Goal: Check status: Check status

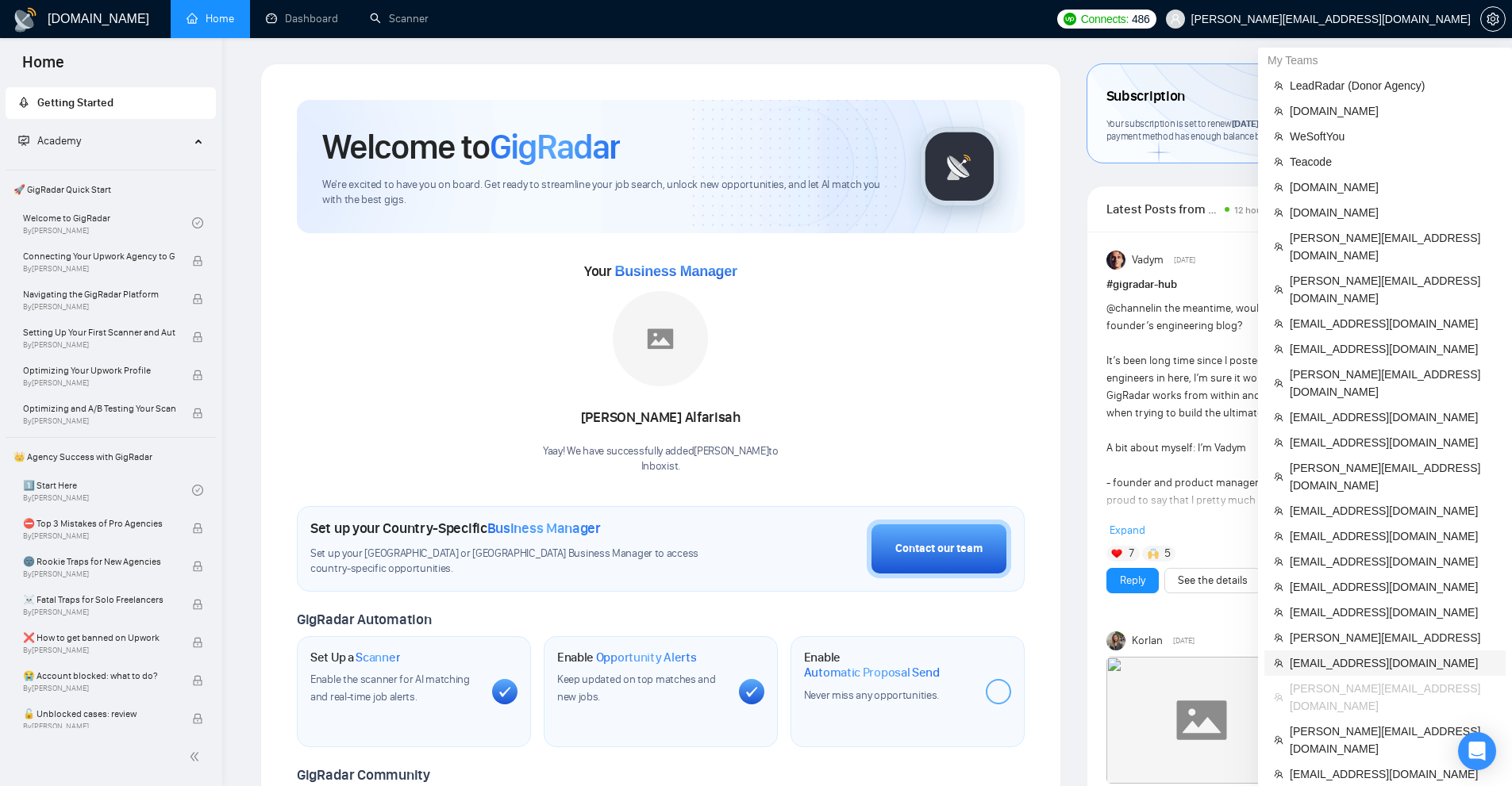
click at [1354, 654] on span "[EMAIL_ADDRESS][DOMAIN_NAME]" at bounding box center [1393, 663] width 206 height 18
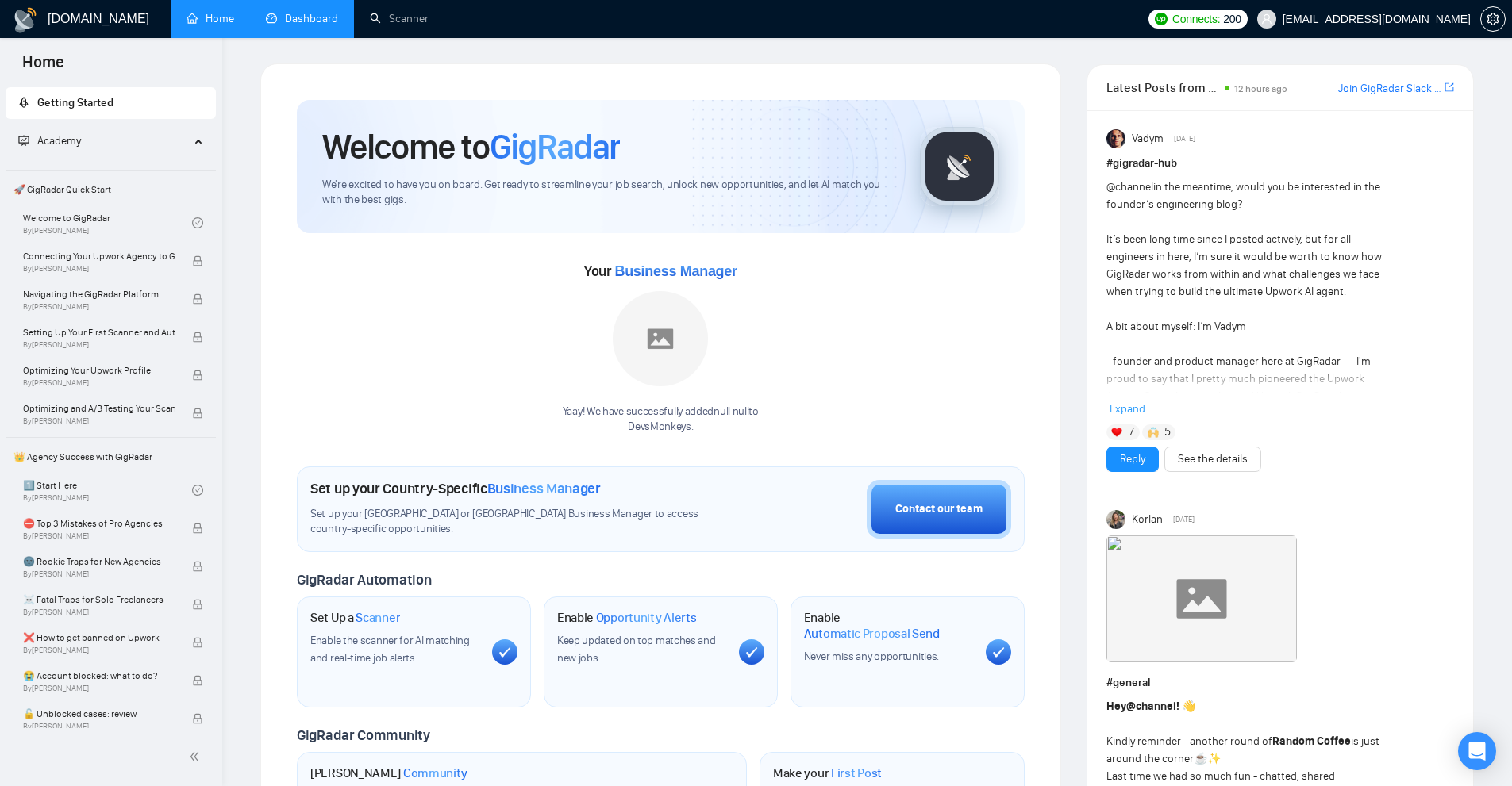
click at [318, 26] on link "Dashboard" at bounding box center [302, 18] width 72 height 14
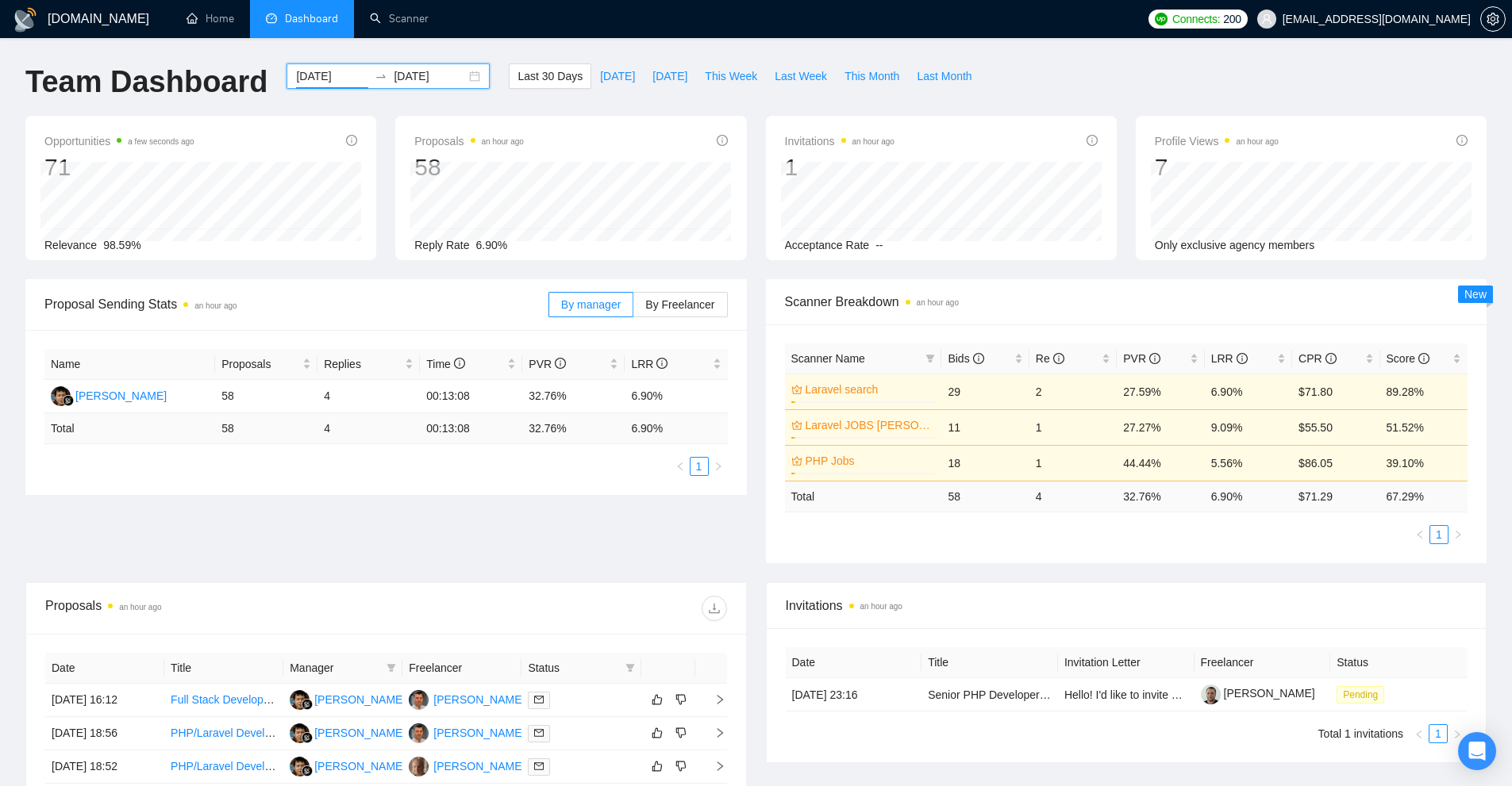
click at [327, 78] on input "[DATE]" at bounding box center [332, 76] width 72 height 18
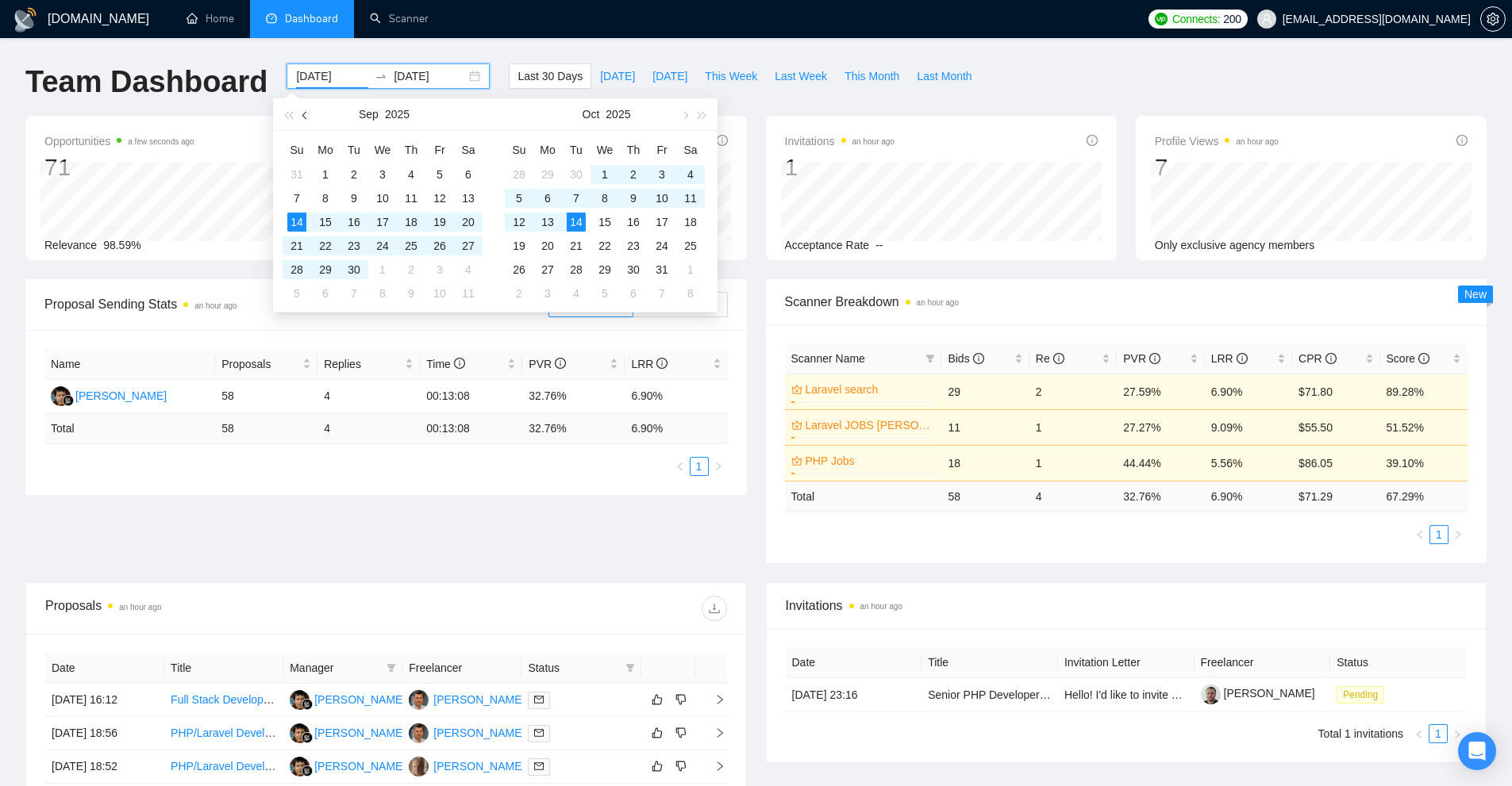
click at [305, 117] on span "button" at bounding box center [306, 115] width 8 height 8
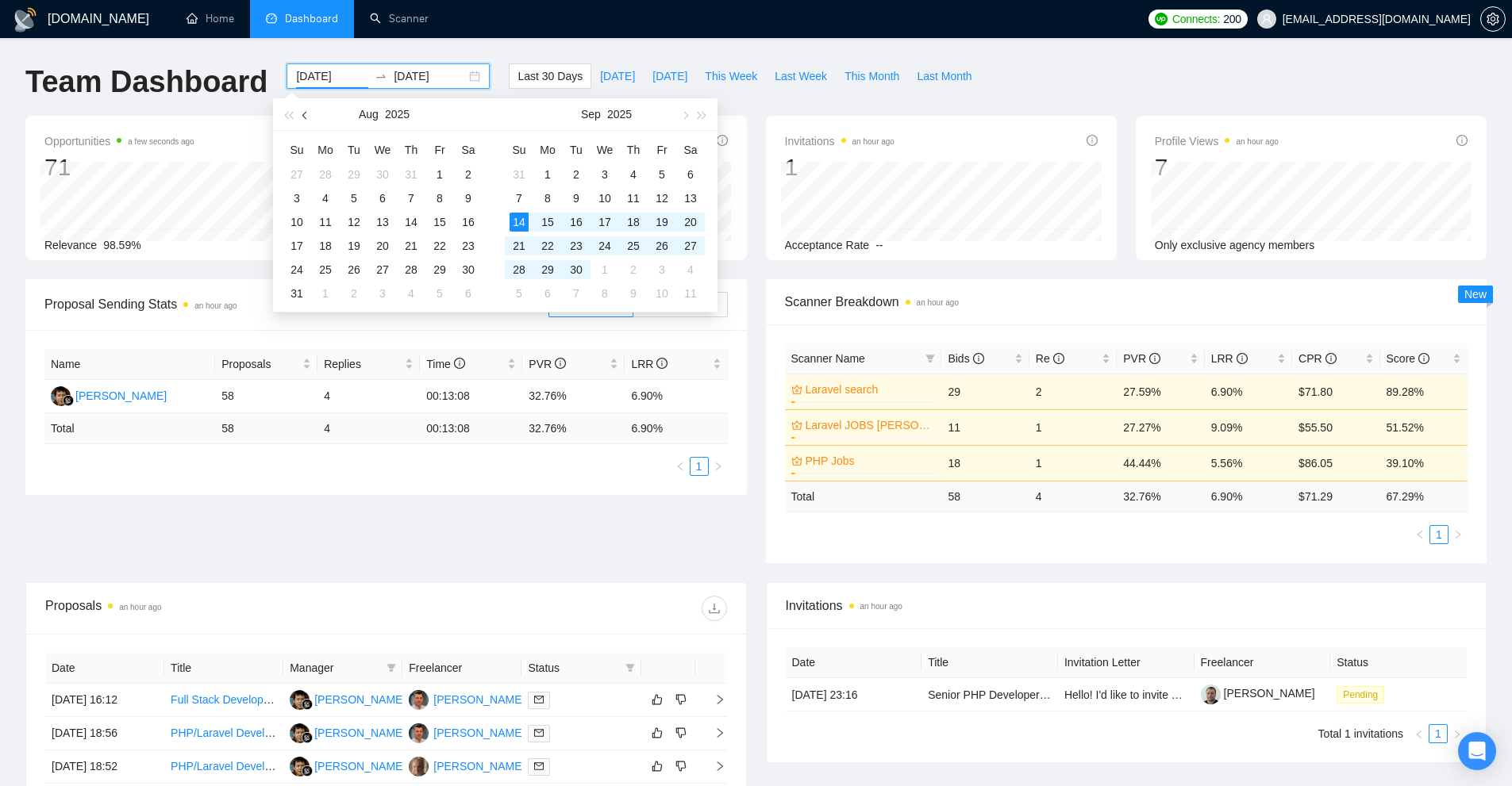
click at [305, 117] on span "button" at bounding box center [306, 115] width 8 height 8
type input "[DATE]"
click at [354, 170] on div "1" at bounding box center [354, 174] width 19 height 19
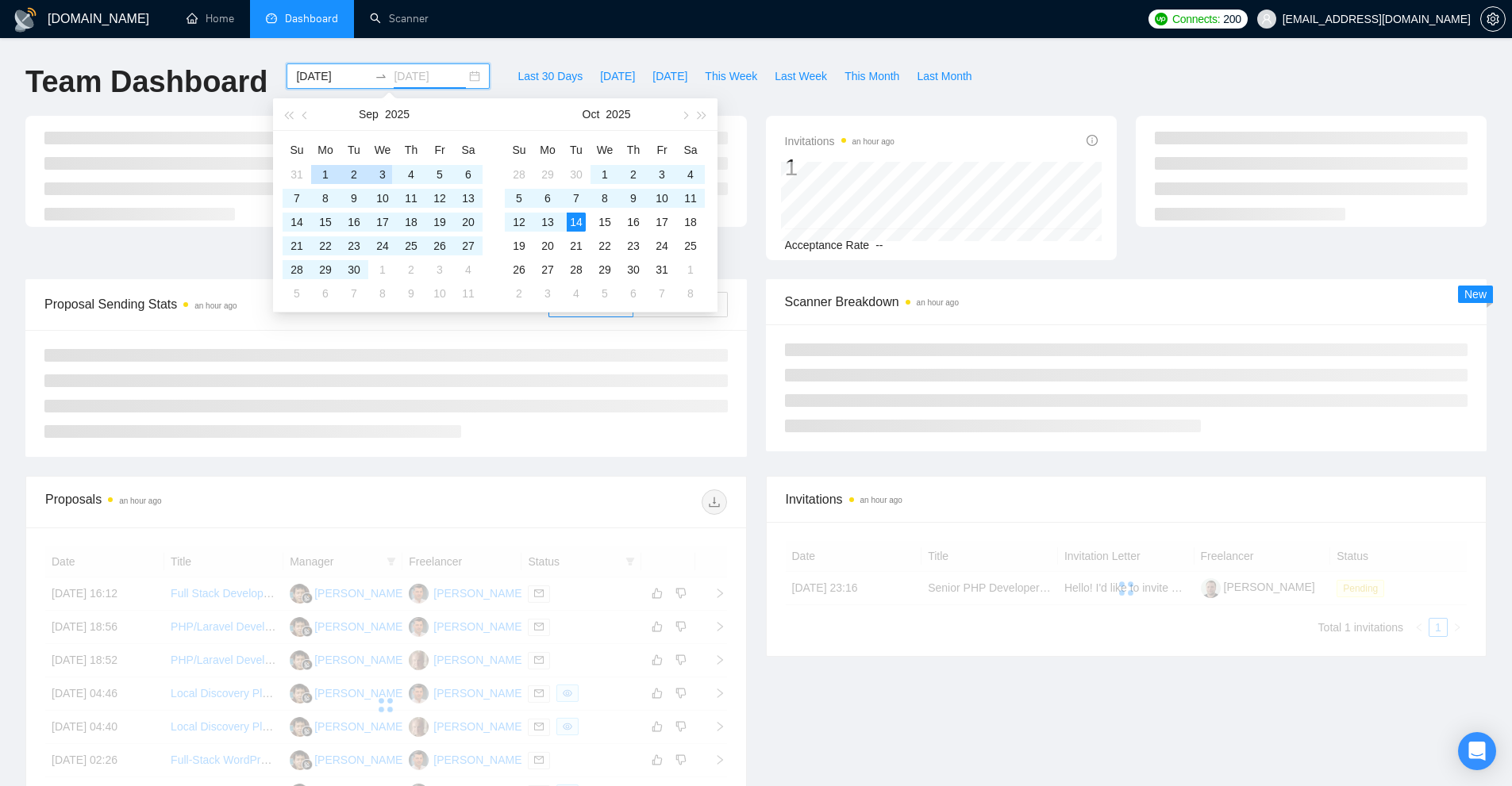
type input "[DATE]"
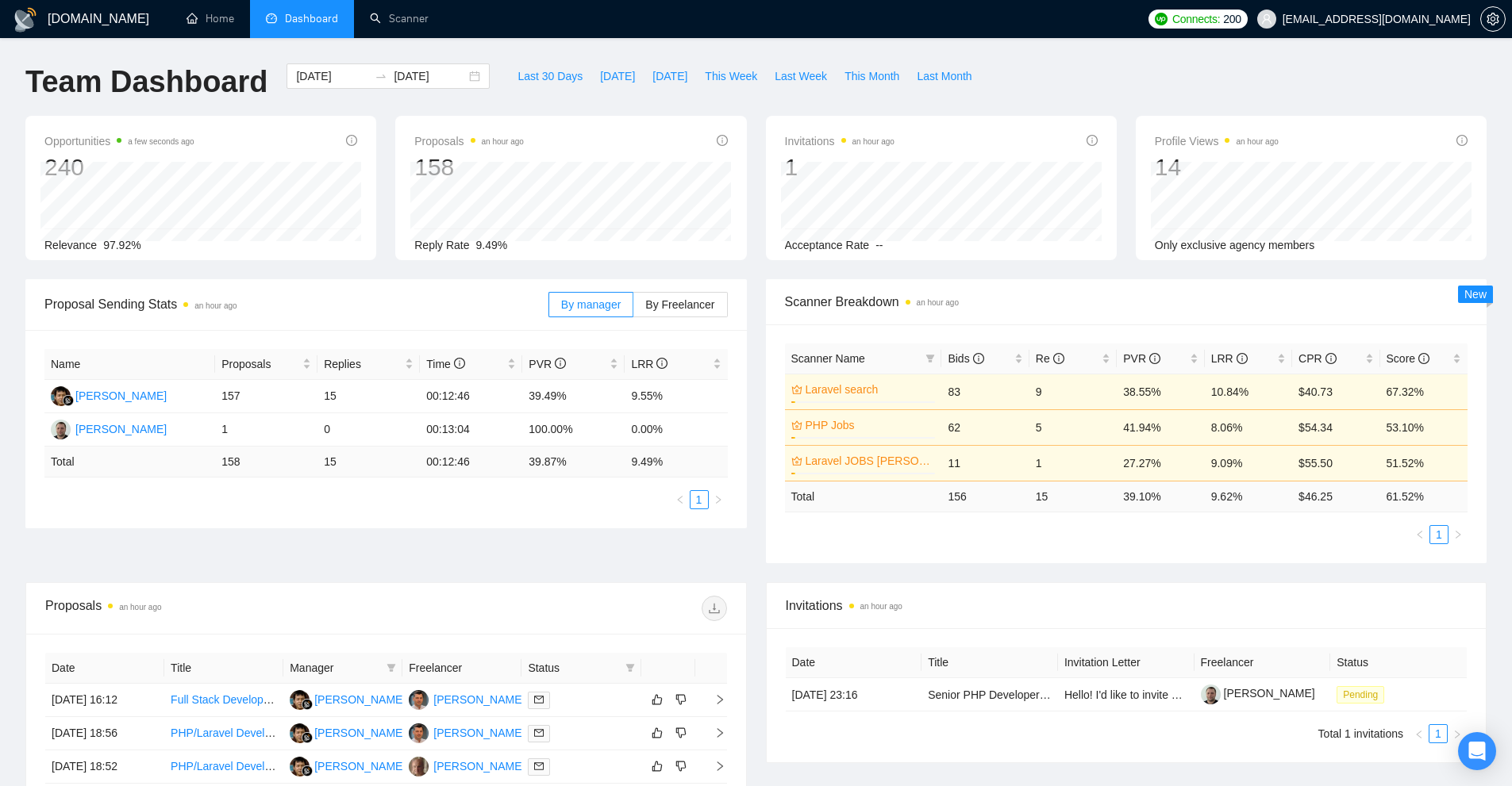
click at [974, 94] on div "Team Dashboard [DATE] [DATE] Last 30 Days [DATE] [DATE] This Week Last Week Thi…" at bounding box center [756, 89] width 1480 height 52
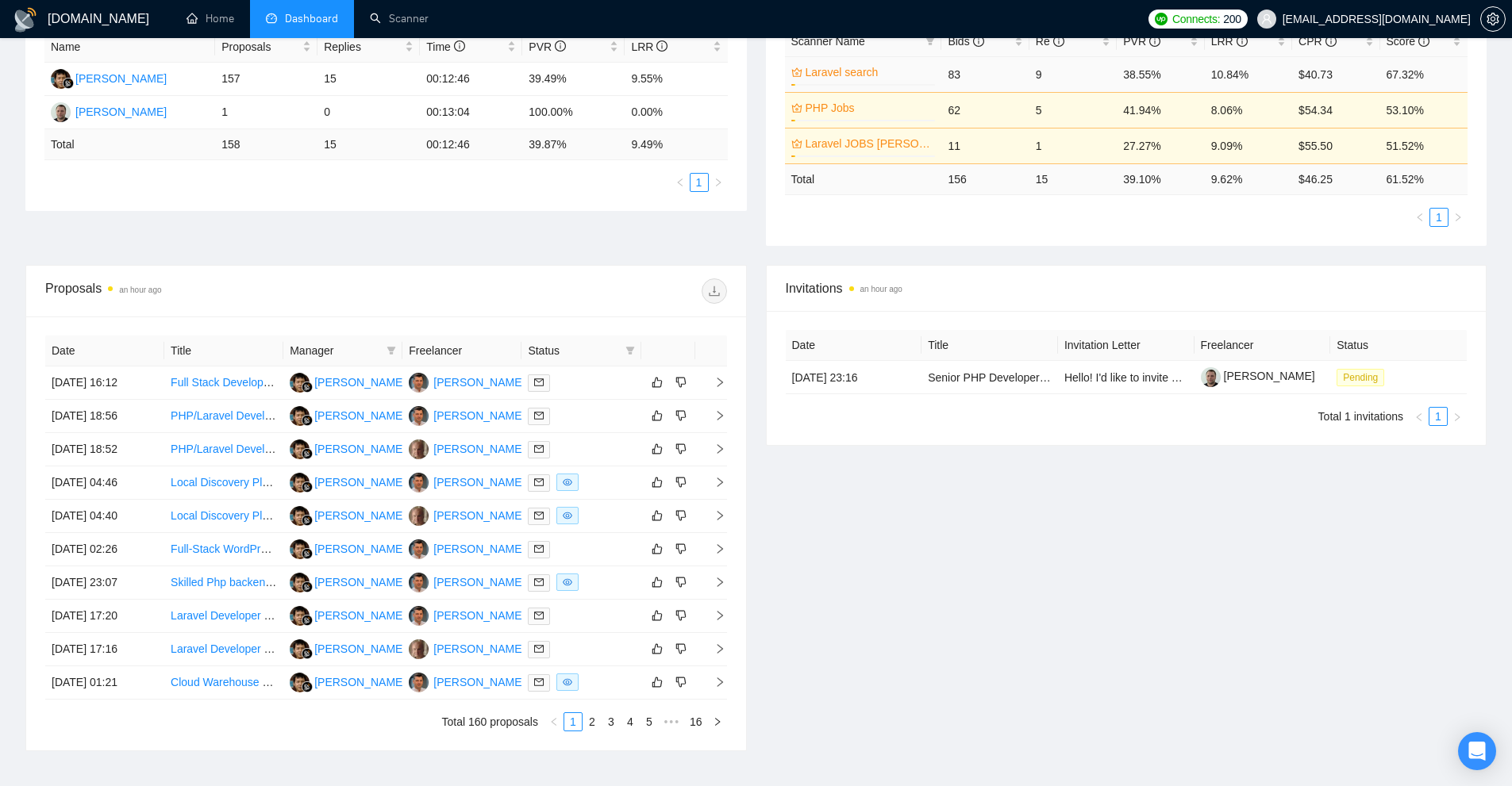
scroll to position [397, 0]
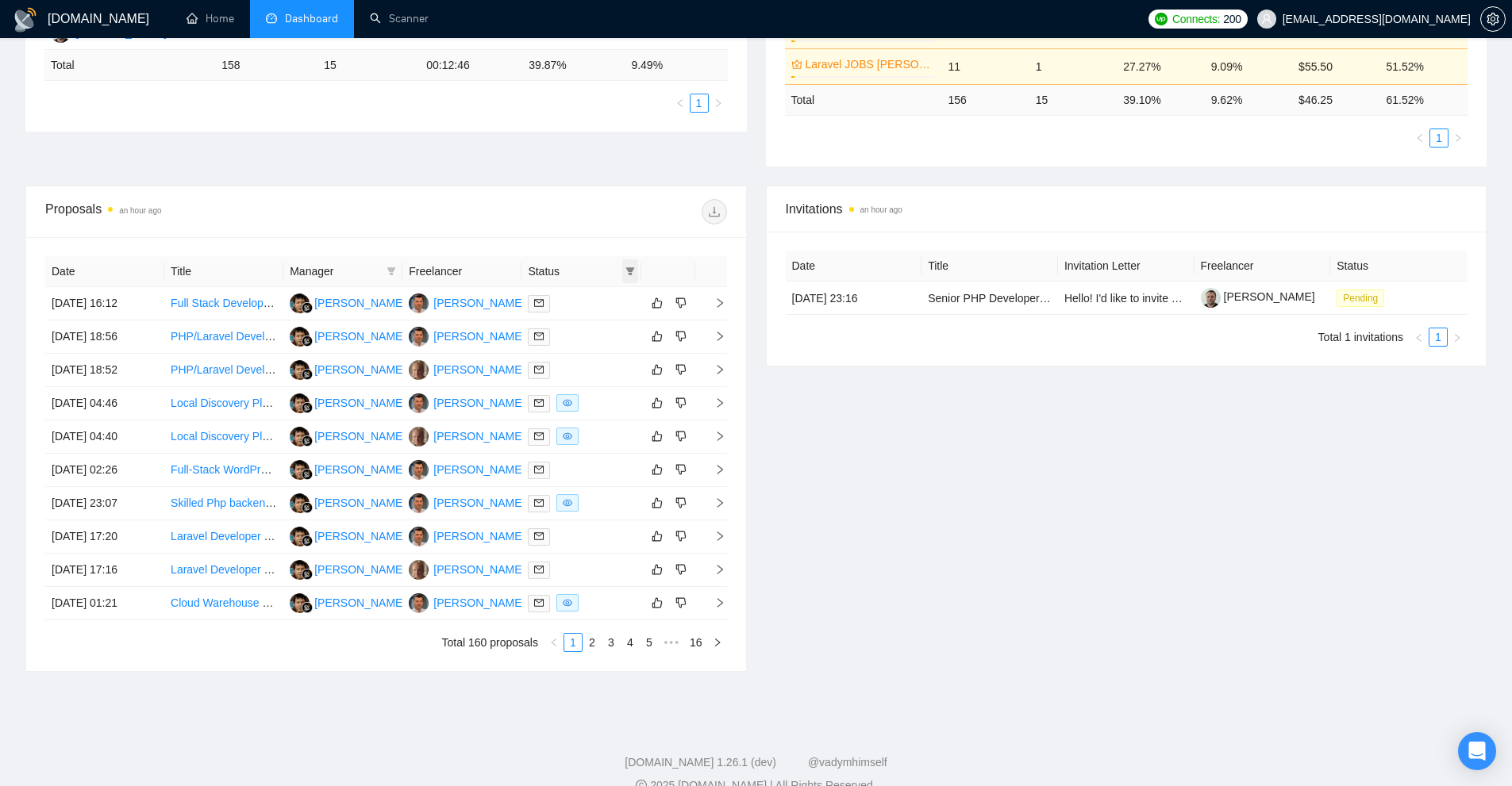
click at [634, 267] on icon "filter" at bounding box center [630, 271] width 10 height 10
click at [603, 304] on span "Chat" at bounding box center [589, 301] width 76 height 18
checkbox input "true"
click at [608, 363] on button "OK" at bounding box center [617, 358] width 29 height 19
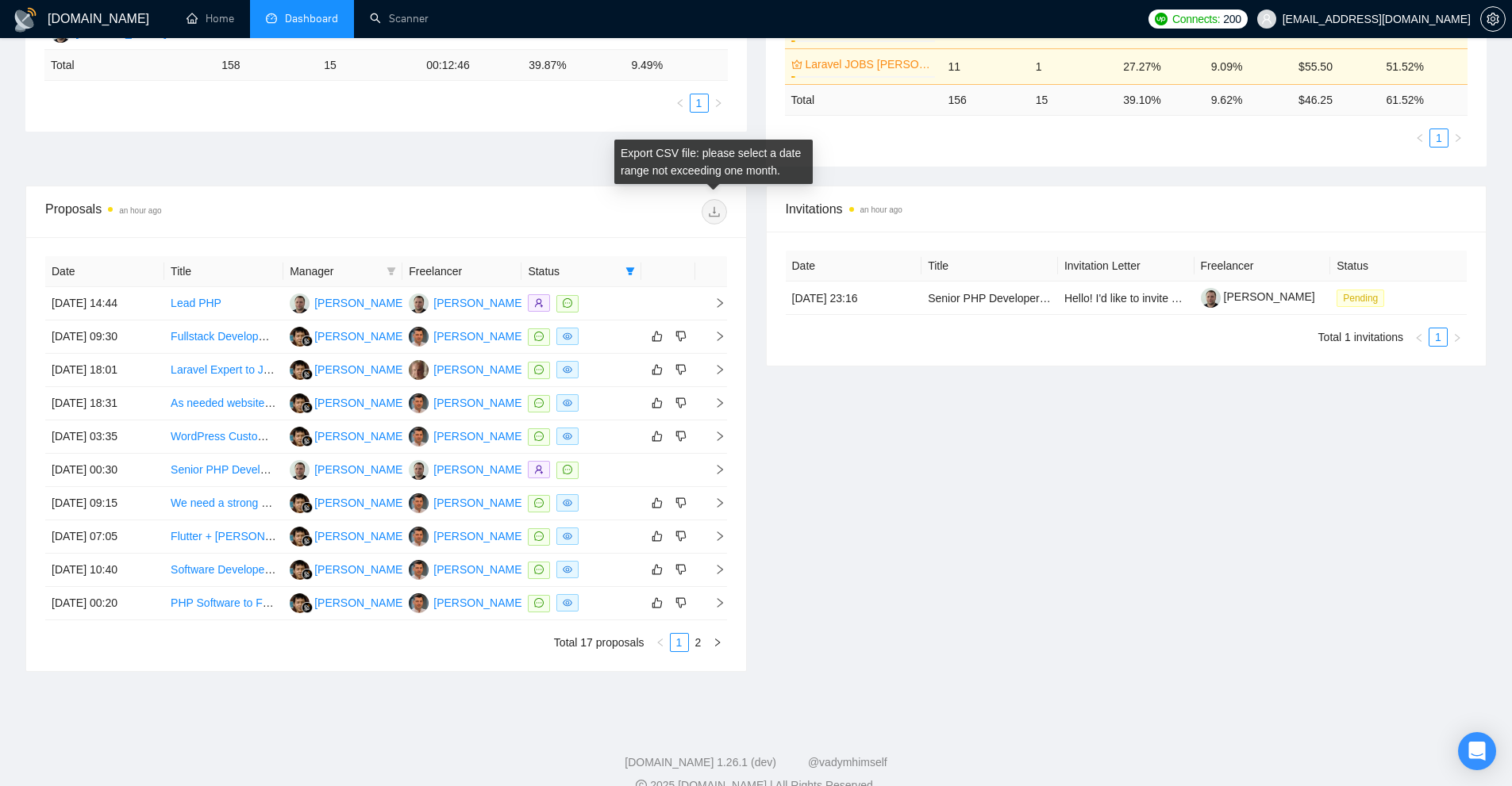
click at [712, 209] on span at bounding box center [714, 212] width 26 height 26
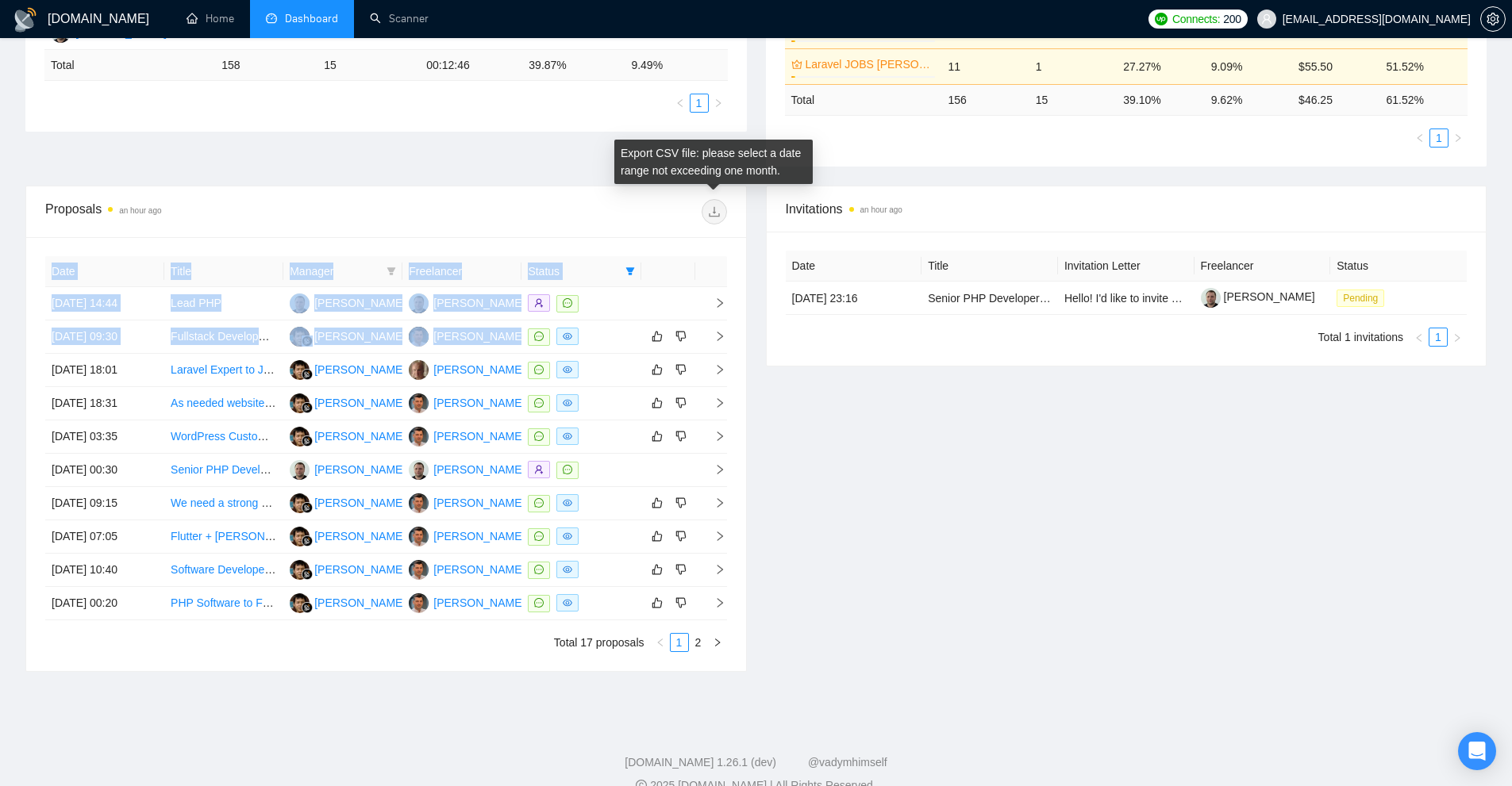
click at [712, 209] on span at bounding box center [714, 212] width 26 height 26
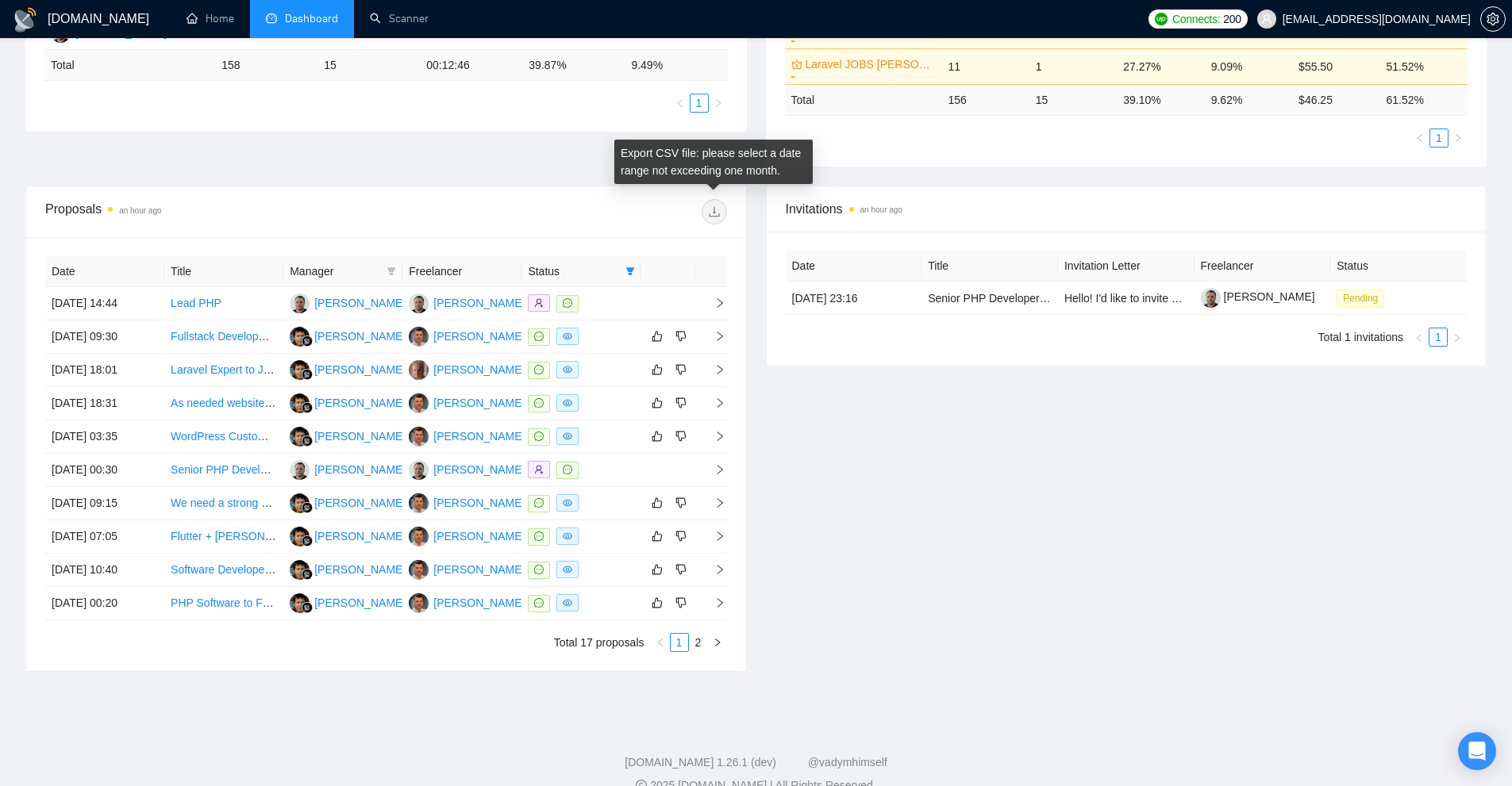
click at [687, 253] on div "Date Title Manager Freelancer Status [DATE] 14:44 Lead PHP [PERSON_NAME] [PERSO…" at bounding box center [386, 454] width 720 height 434
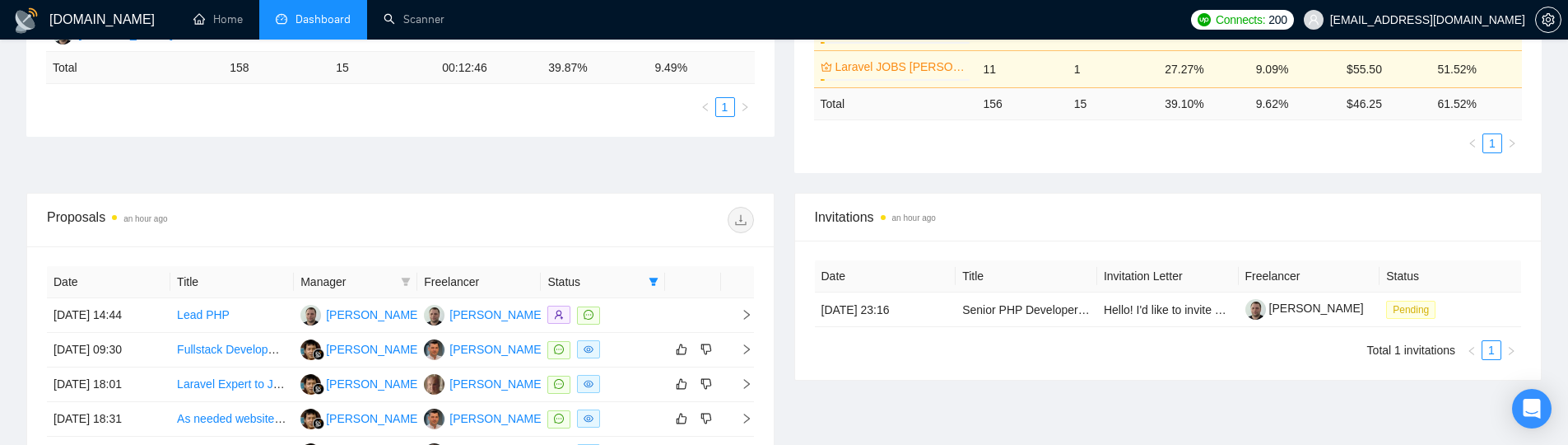
drag, startPoint x: 722, startPoint y: 256, endPoint x: 737, endPoint y: 222, distance: 37.2
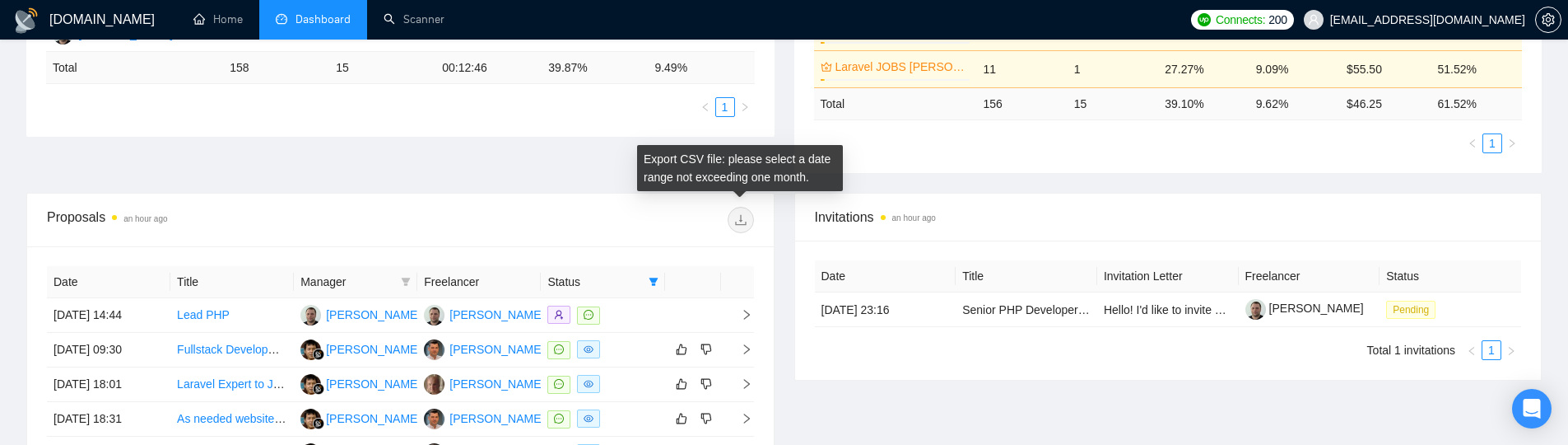
click at [735, 220] on span at bounding box center [741, 220] width 27 height 27
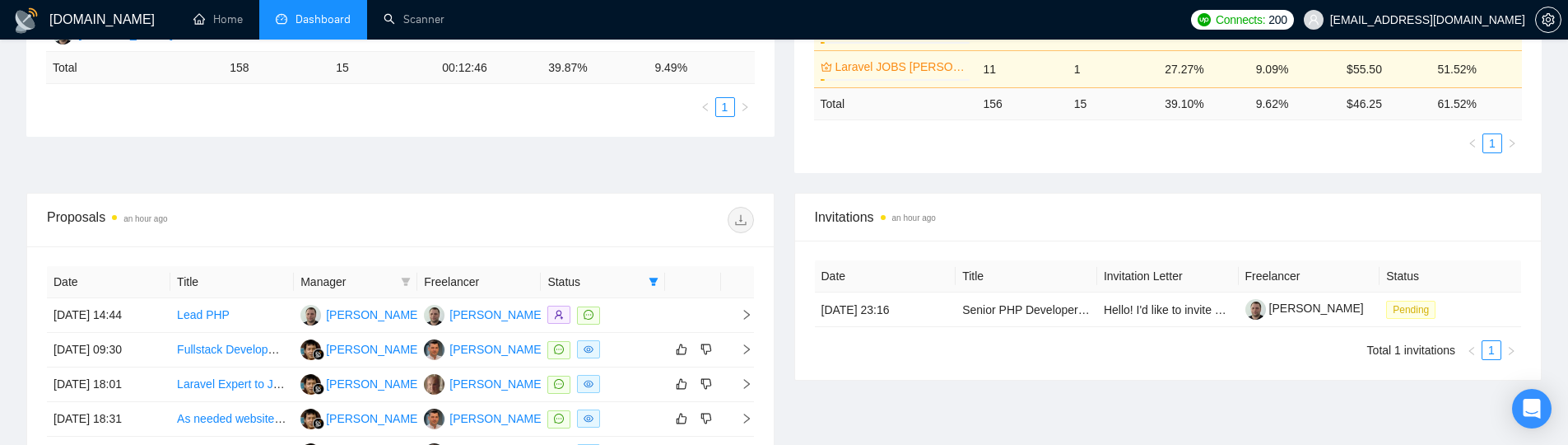
drag, startPoint x: 711, startPoint y: 209, endPoint x: 700, endPoint y: 215, distance: 12.5
click at [704, 213] on div at bounding box center [577, 220] width 353 height 27
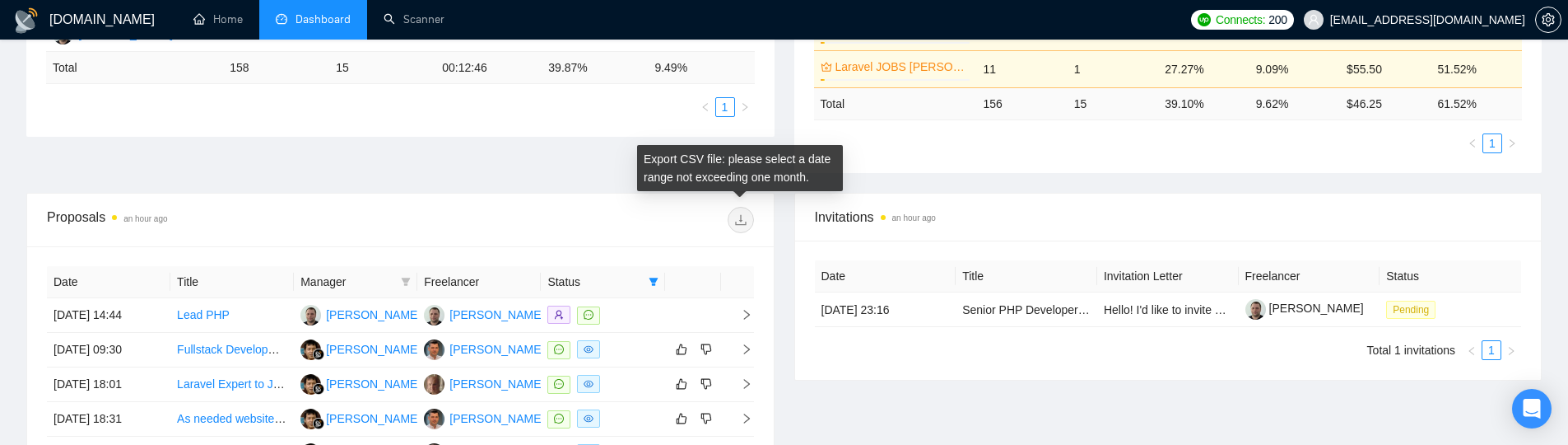
click at [743, 221] on span at bounding box center [741, 220] width 27 height 27
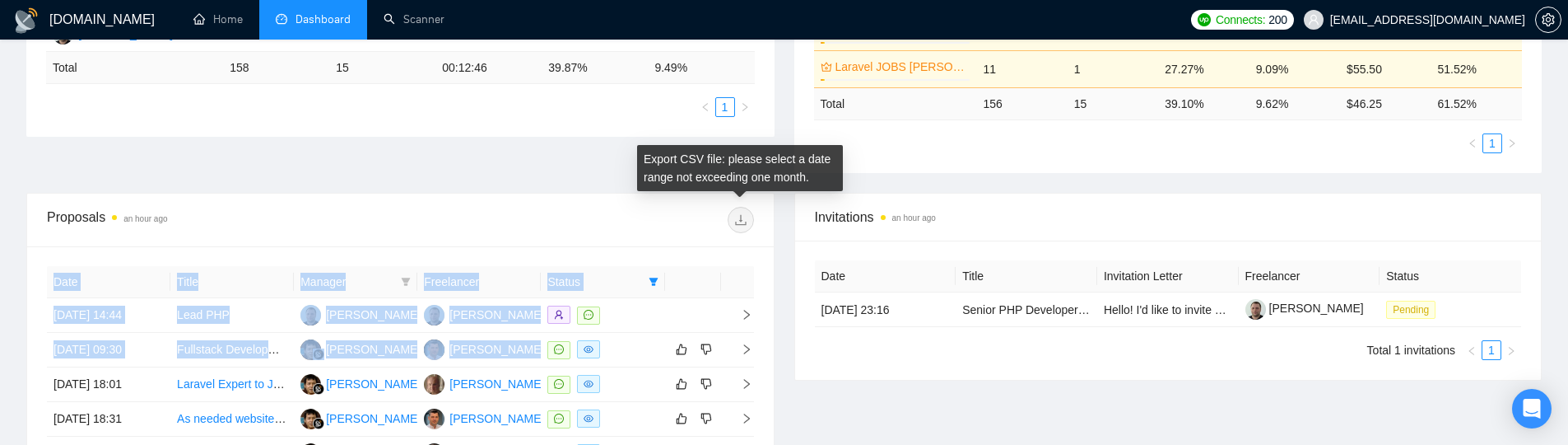
click at [743, 221] on span at bounding box center [741, 220] width 27 height 27
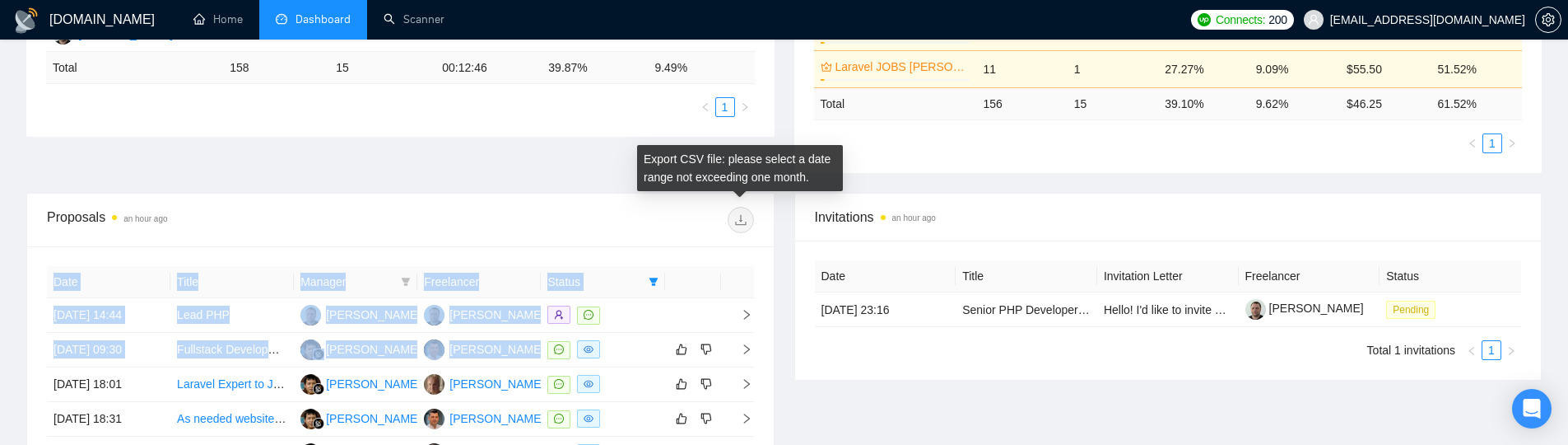
click at [743, 221] on span at bounding box center [741, 220] width 27 height 27
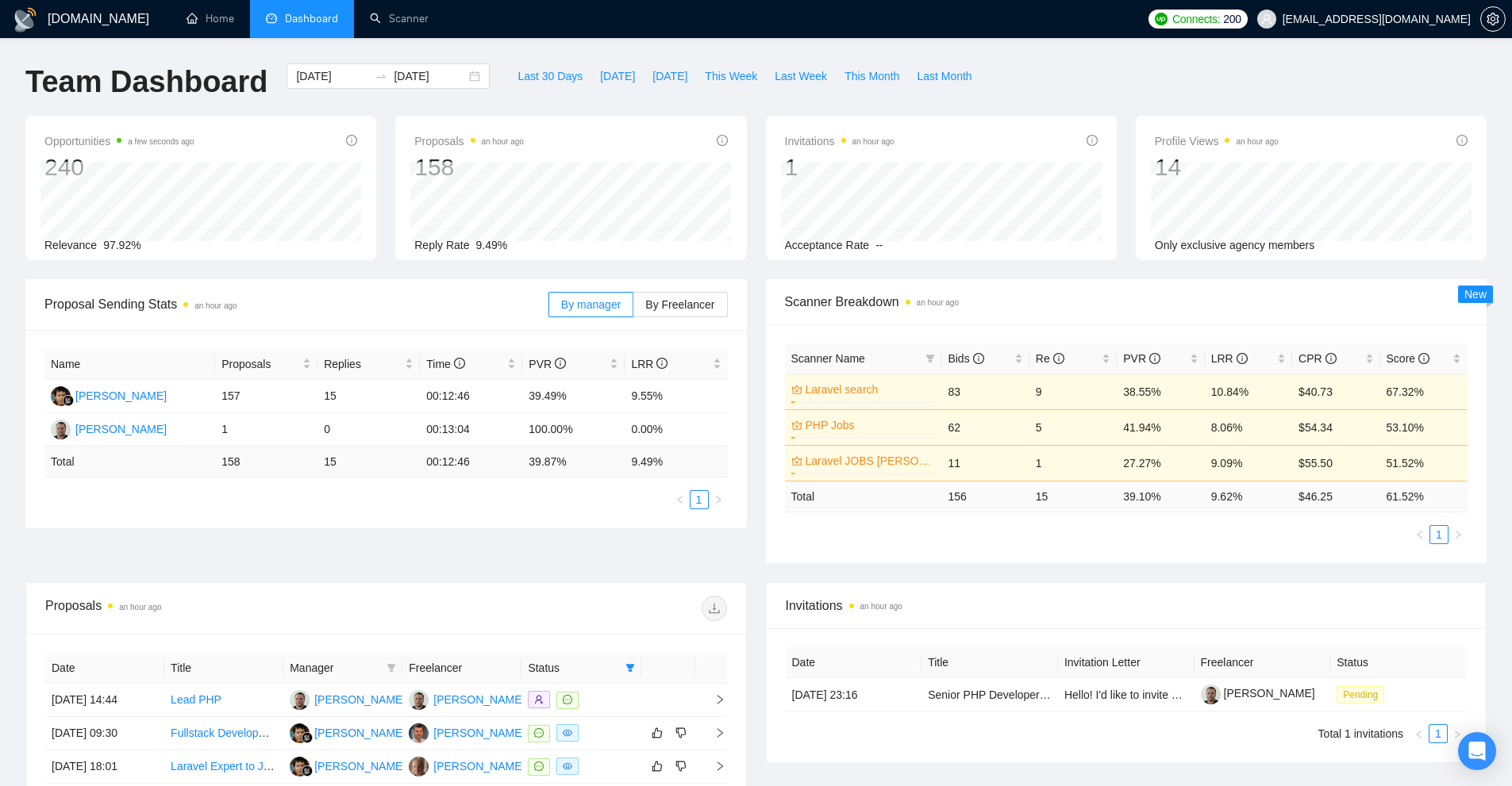
drag, startPoint x: 586, startPoint y: 534, endPoint x: 564, endPoint y: 463, distance: 74.3
click at [586, 534] on div "Proposal Sending Stats an hour ago By manager By Freelancer Name Proposals Repl…" at bounding box center [756, 430] width 1480 height 303
click at [518, 82] on span "Last 30 Days" at bounding box center [550, 76] width 65 height 18
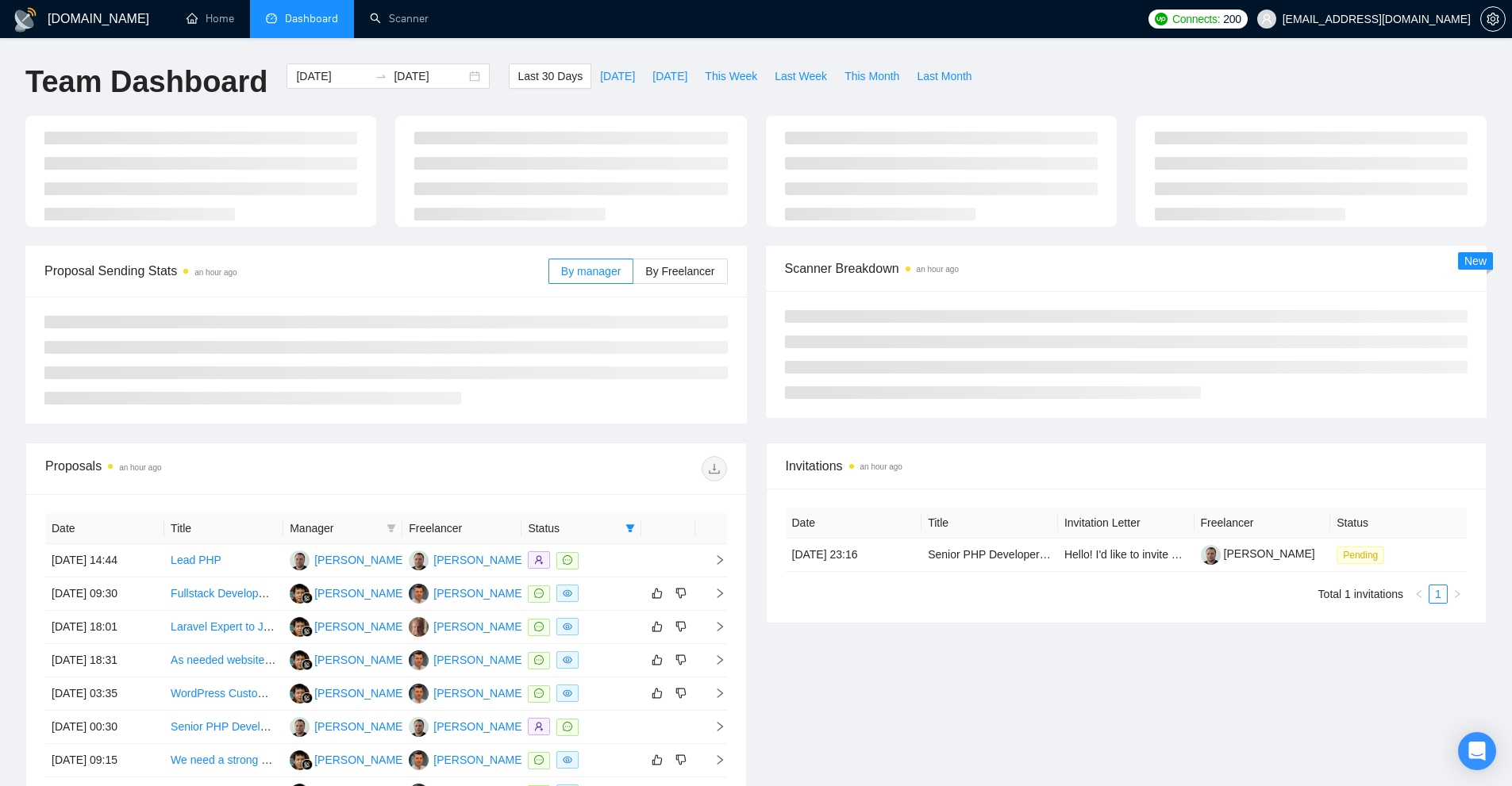
type input "[DATE]"
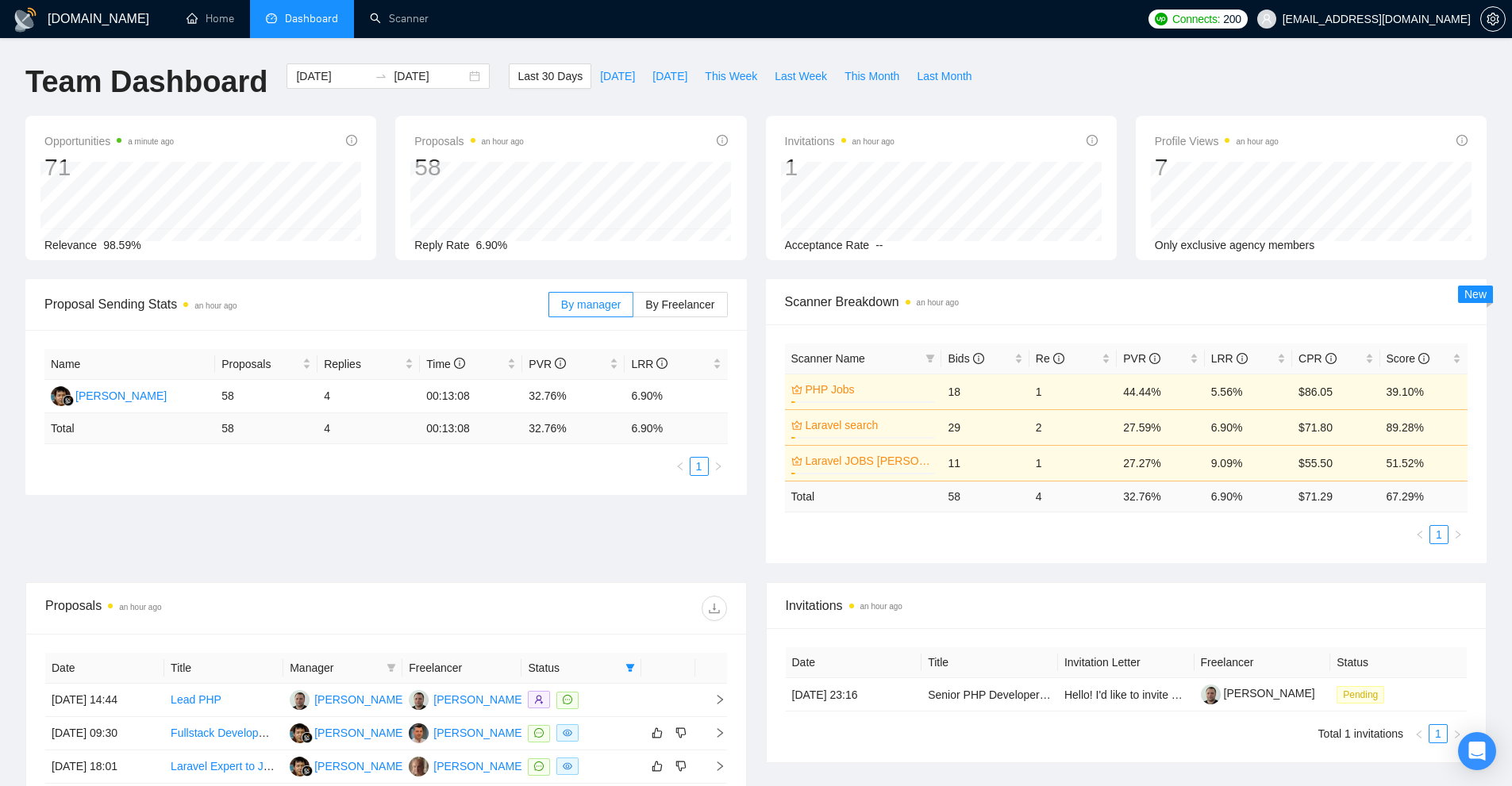
scroll to position [158, 0]
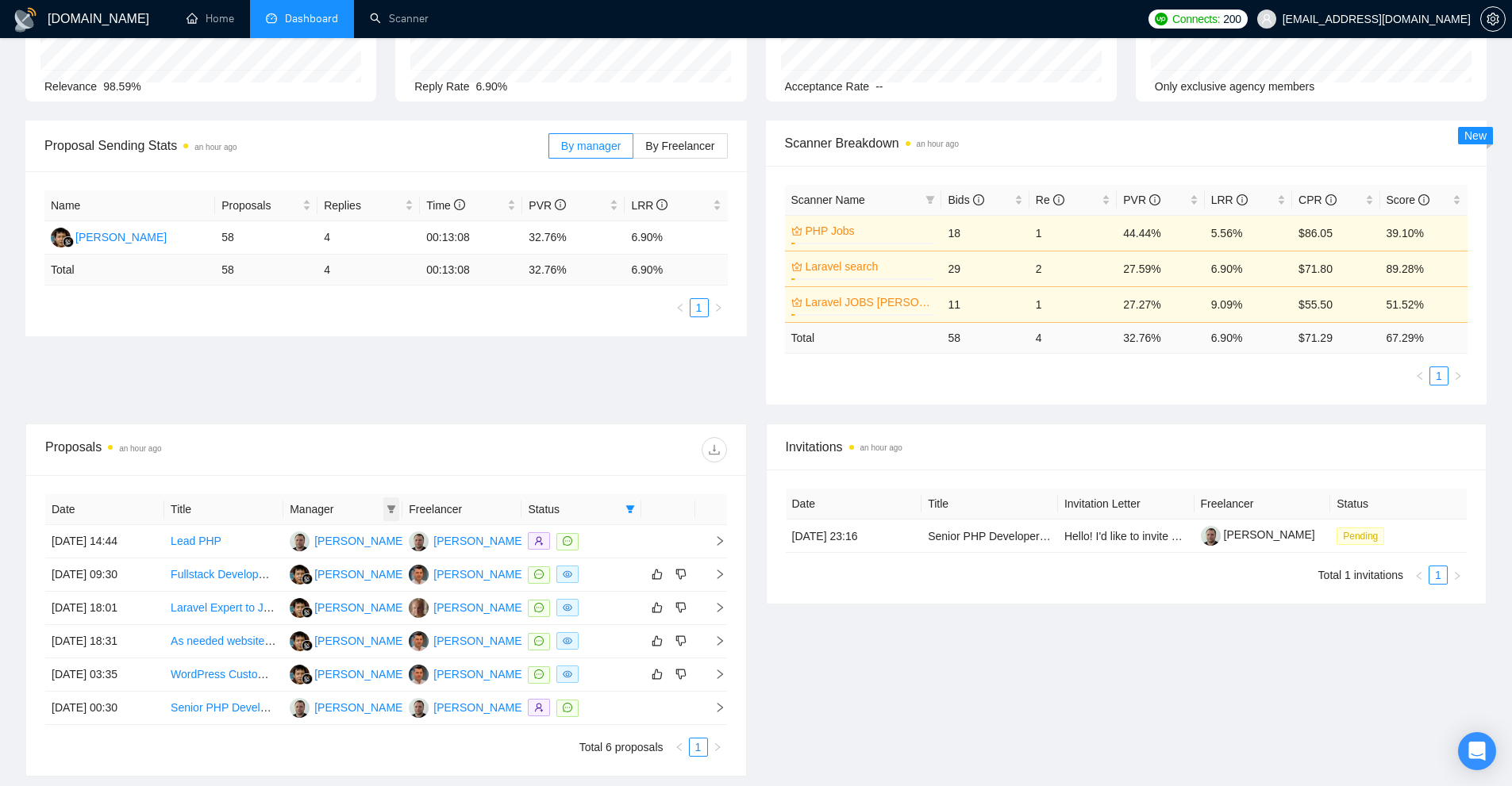
click at [387, 509] on icon "filter" at bounding box center [391, 509] width 10 height 10
click at [369, 542] on span "[PERSON_NAME]" at bounding box center [362, 540] width 91 height 13
click at [363, 546] on div "[PERSON_NAME]" at bounding box center [362, 540] width 91 height 18
checkbox input "false"
click at [358, 564] on span "[PERSON_NAME]" at bounding box center [378, 565] width 91 height 13
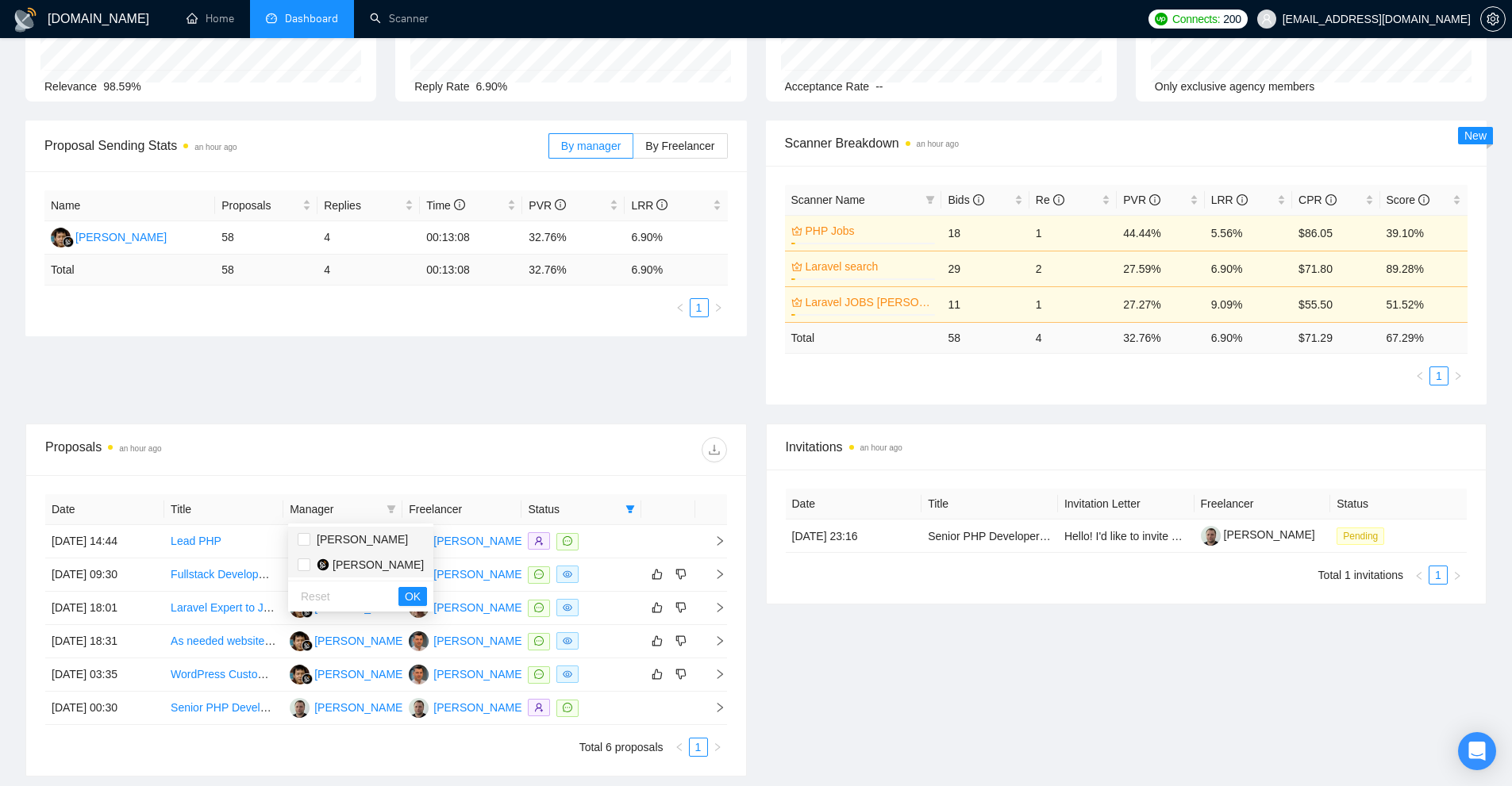
checkbox input "true"
click at [405, 604] on span "OK" at bounding box center [413, 596] width 16 height 18
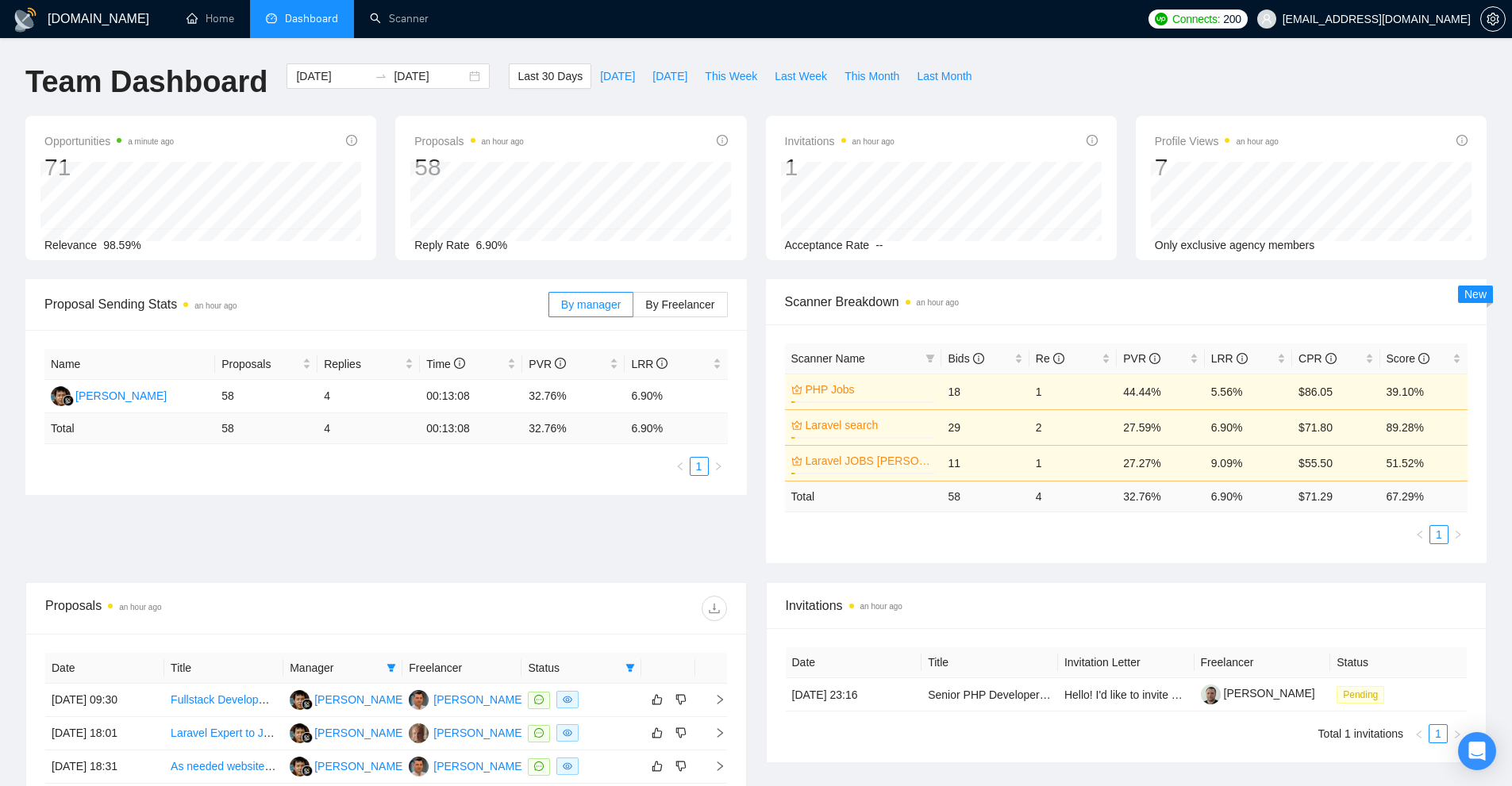
scroll to position [224, 0]
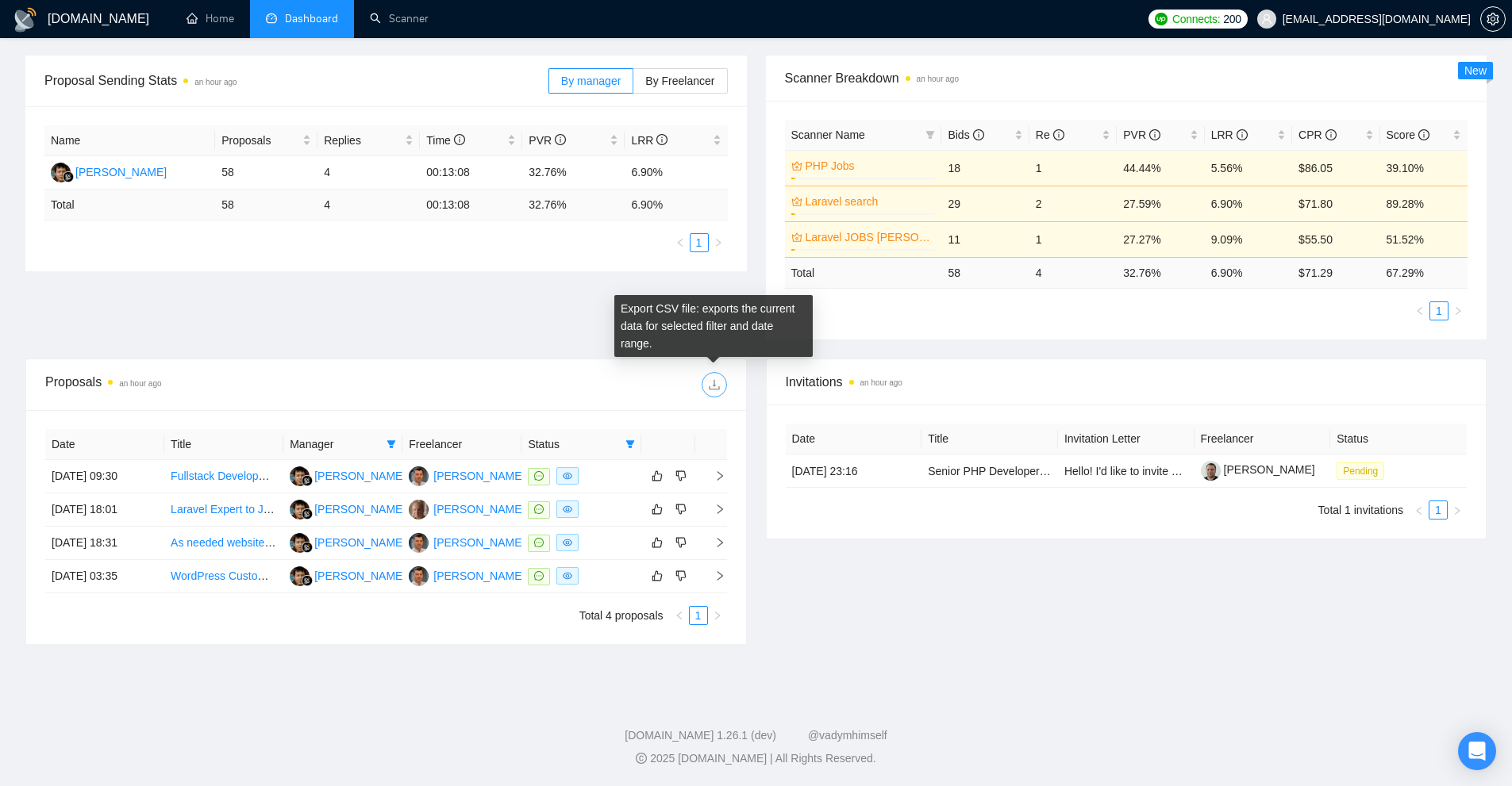
click at [718, 390] on icon "download" at bounding box center [714, 385] width 13 height 13
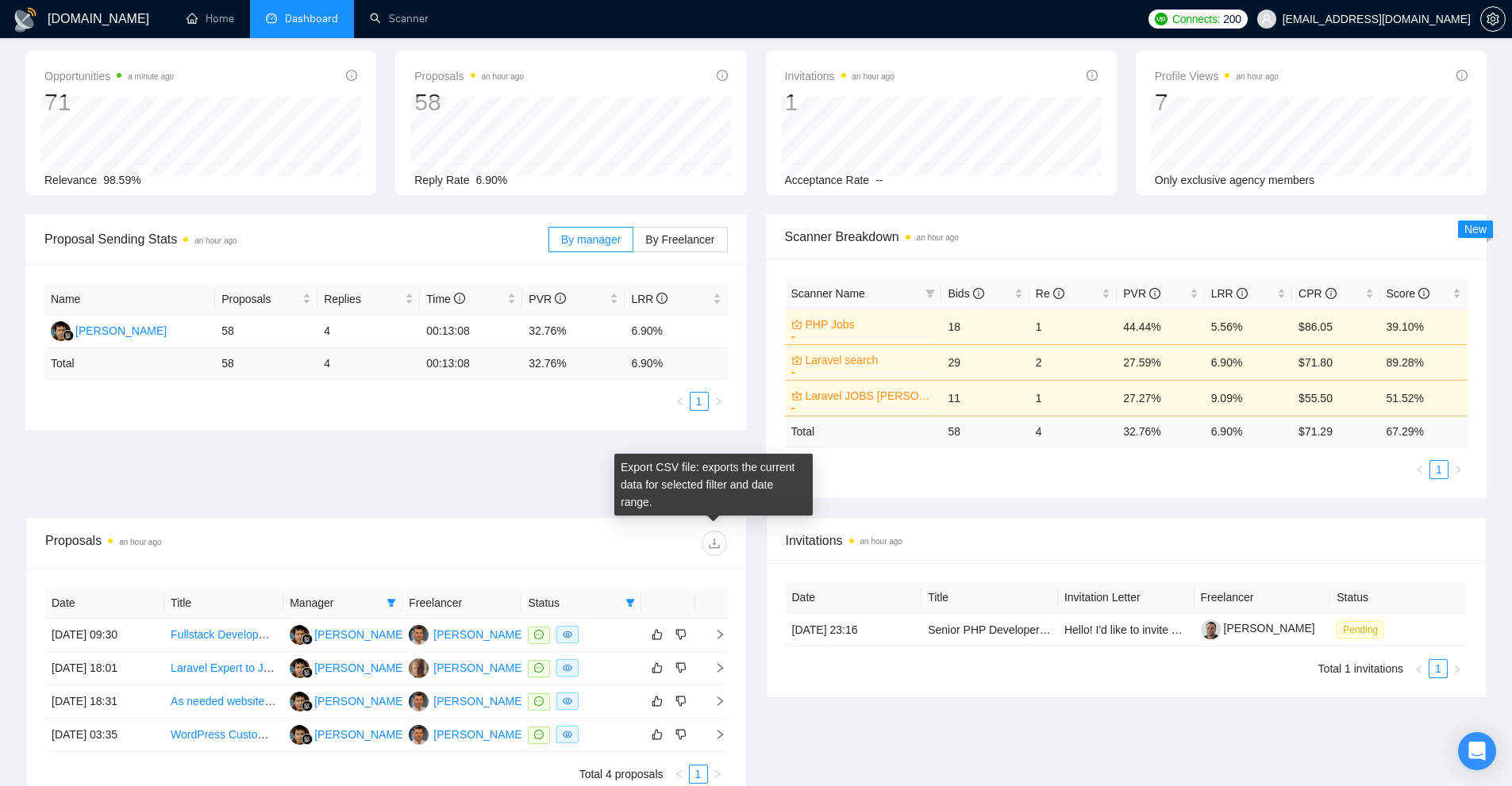
scroll to position [0, 0]
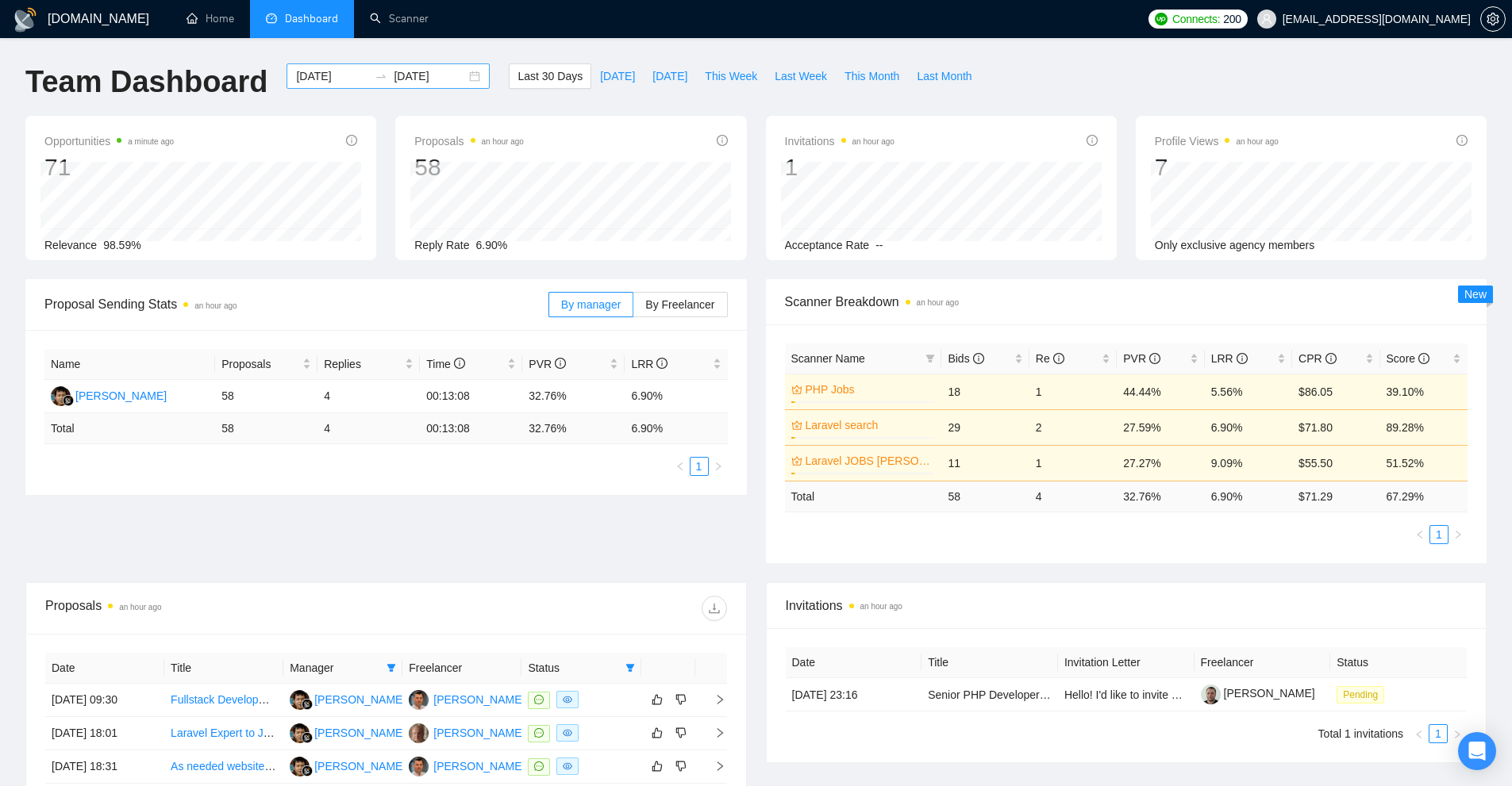
click at [331, 73] on input "[DATE]" at bounding box center [332, 76] width 72 height 18
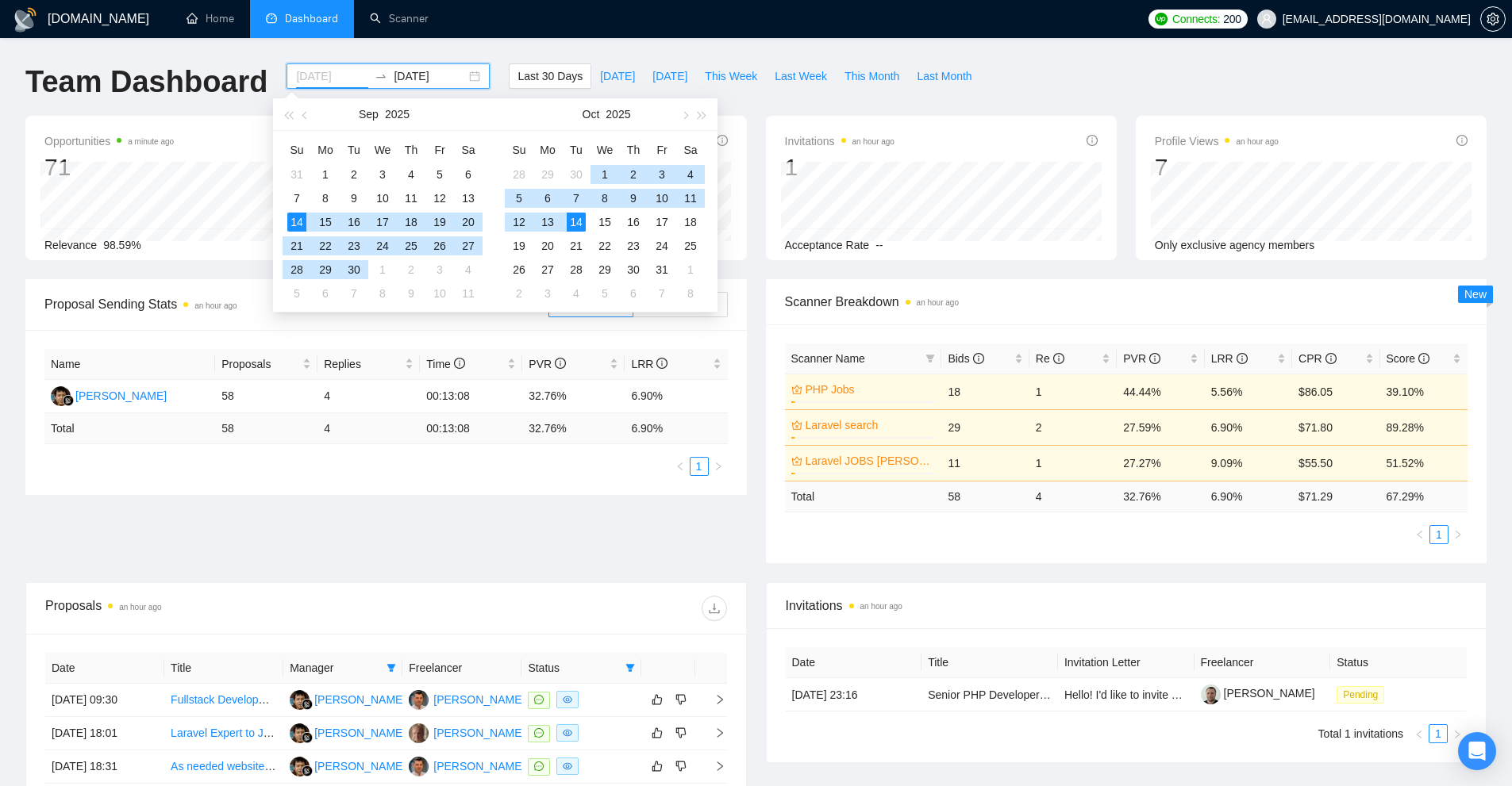
type input "[DATE]"
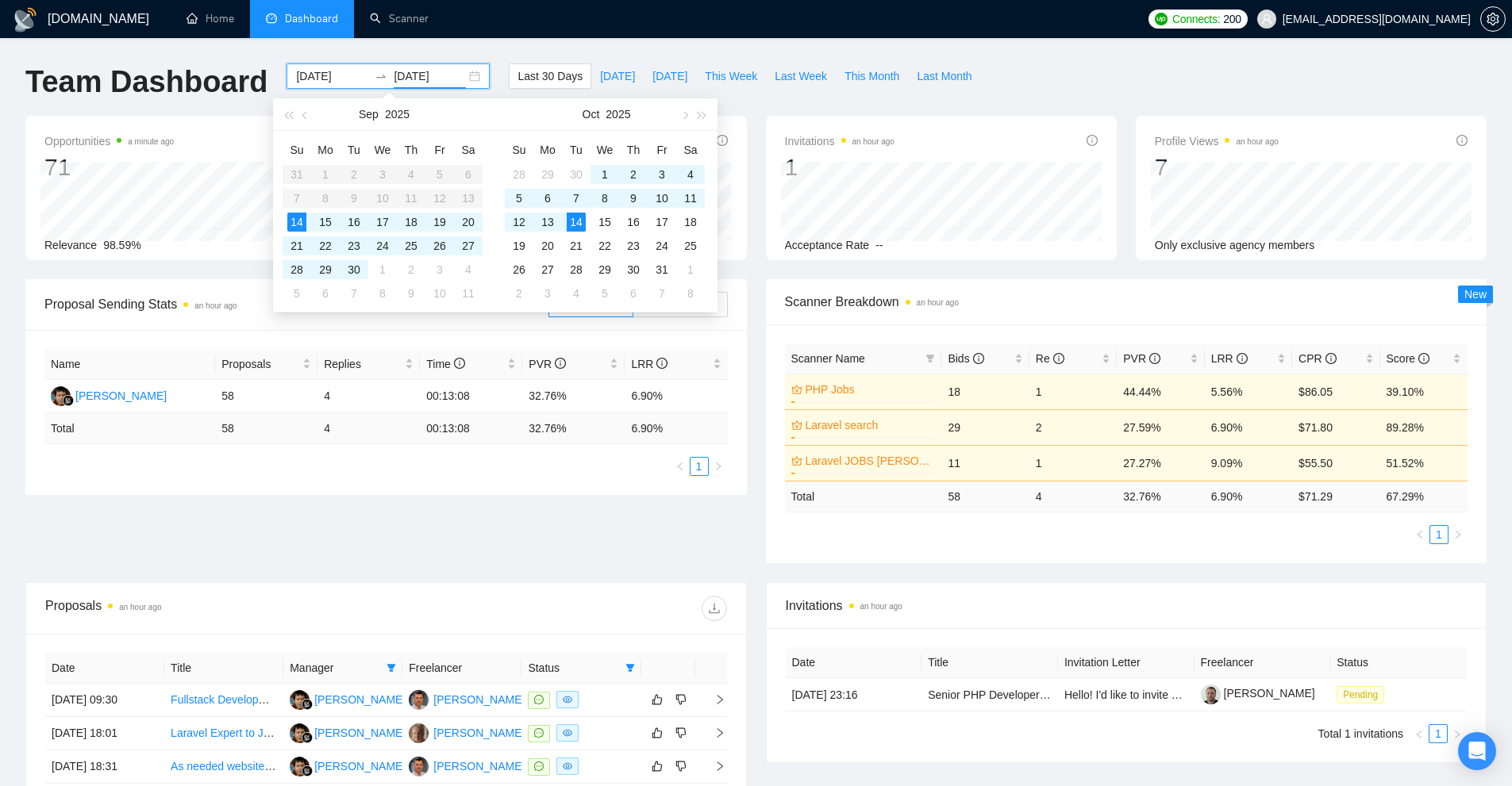
click at [406, 70] on input "[DATE]" at bounding box center [430, 76] width 72 height 18
type input "[DATE]"
click at [294, 218] on div "14" at bounding box center [297, 222] width 19 height 19
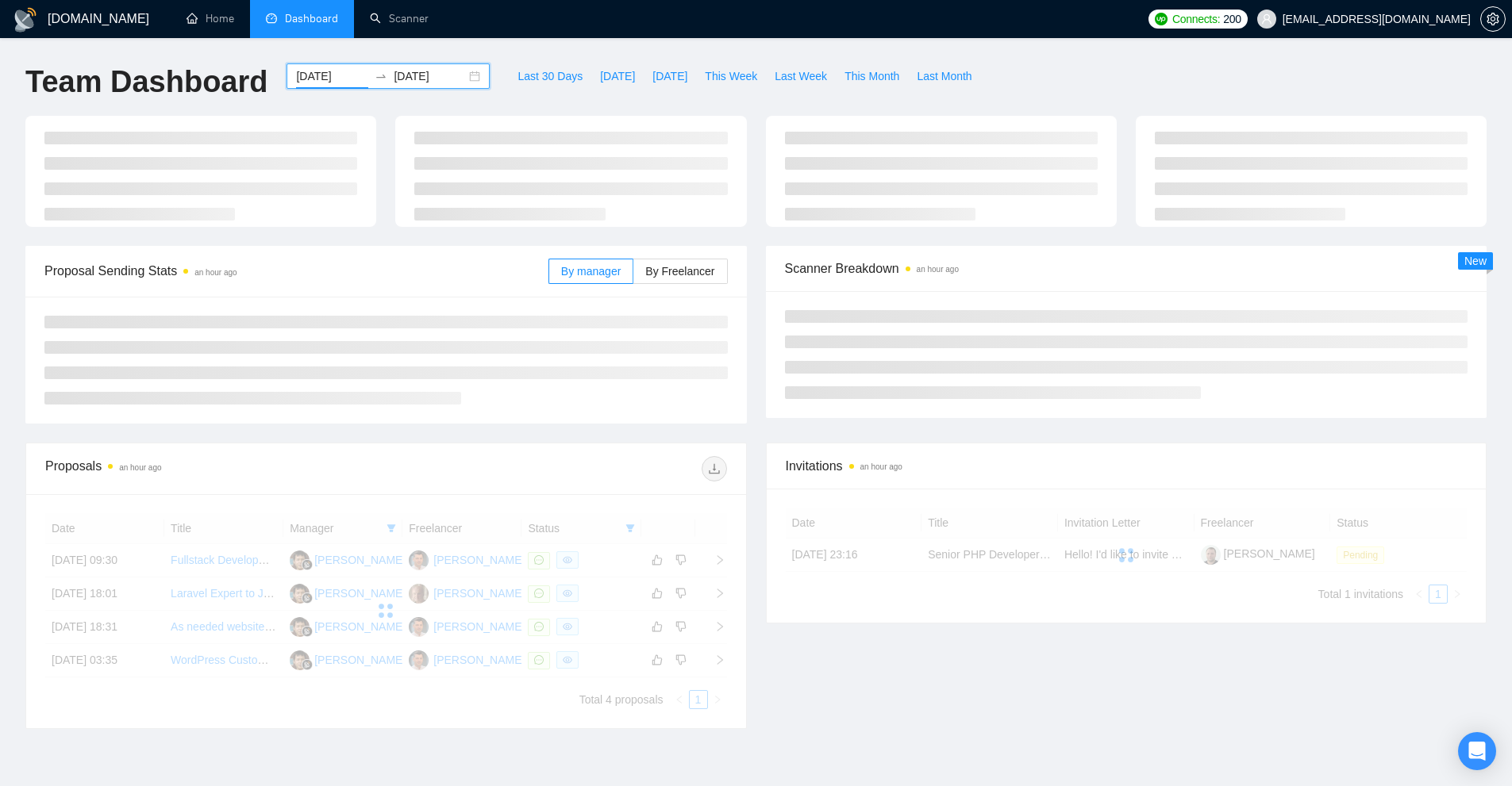
click at [319, 79] on input "[DATE]" at bounding box center [332, 76] width 72 height 18
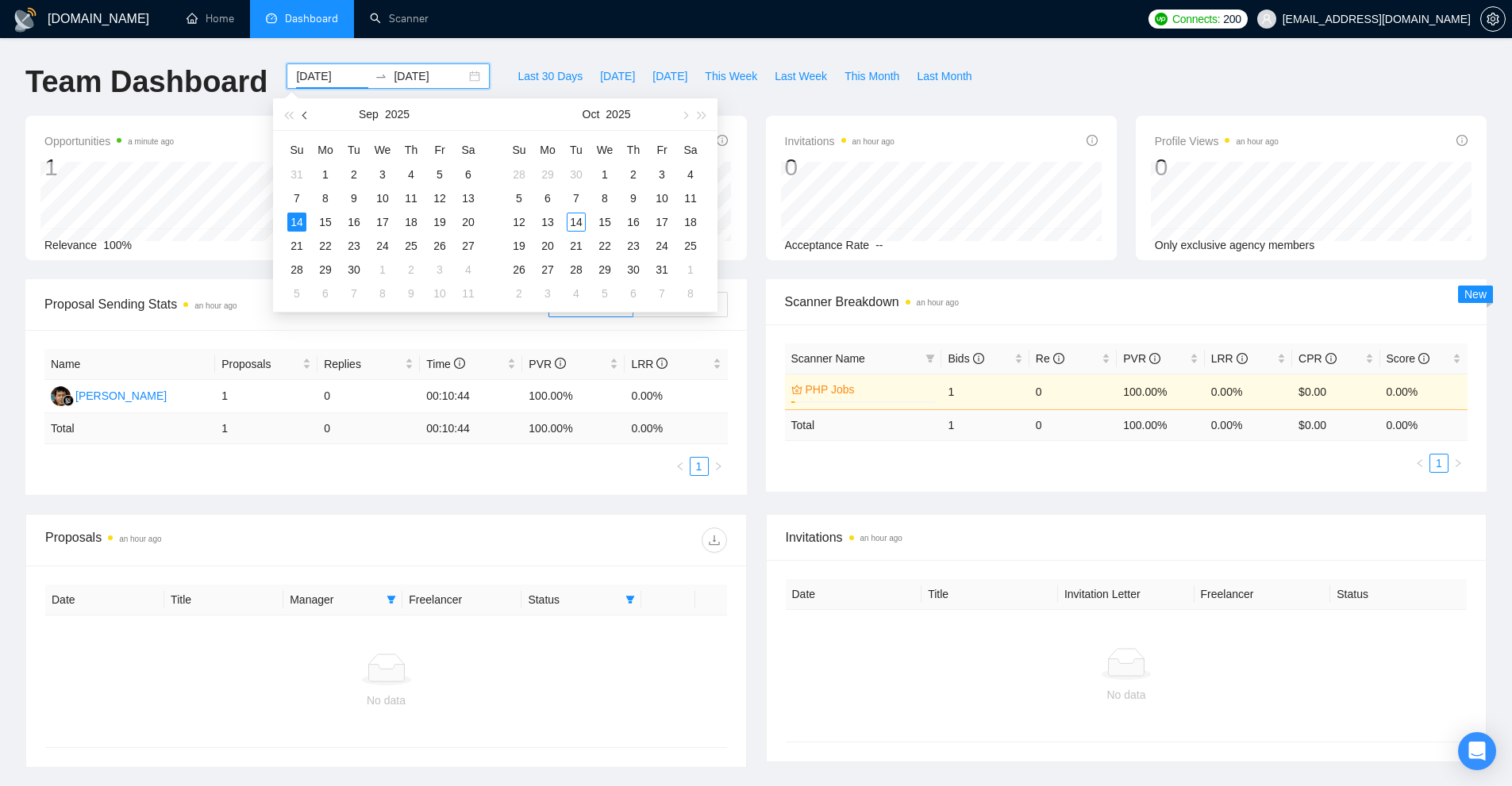
click at [310, 115] on span "button" at bounding box center [306, 115] width 8 height 8
type input "[DATE]"
click at [407, 217] on div "14" at bounding box center [411, 222] width 19 height 19
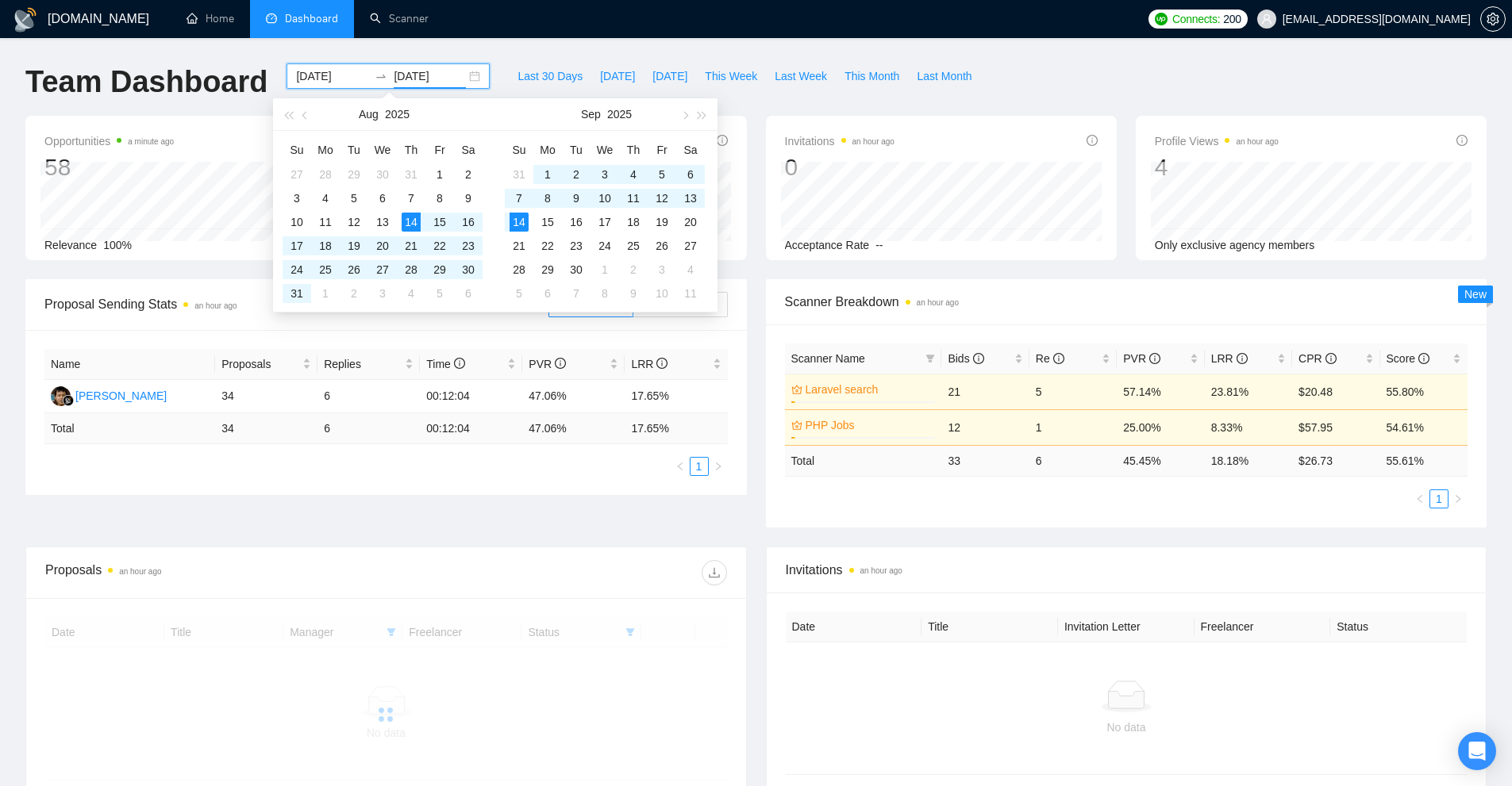
click at [1070, 78] on div "Team Dashboard [DATE] [DATE] Last 30 Days [DATE] [DATE] This Week Last Week Thi…" at bounding box center [756, 89] width 1480 height 52
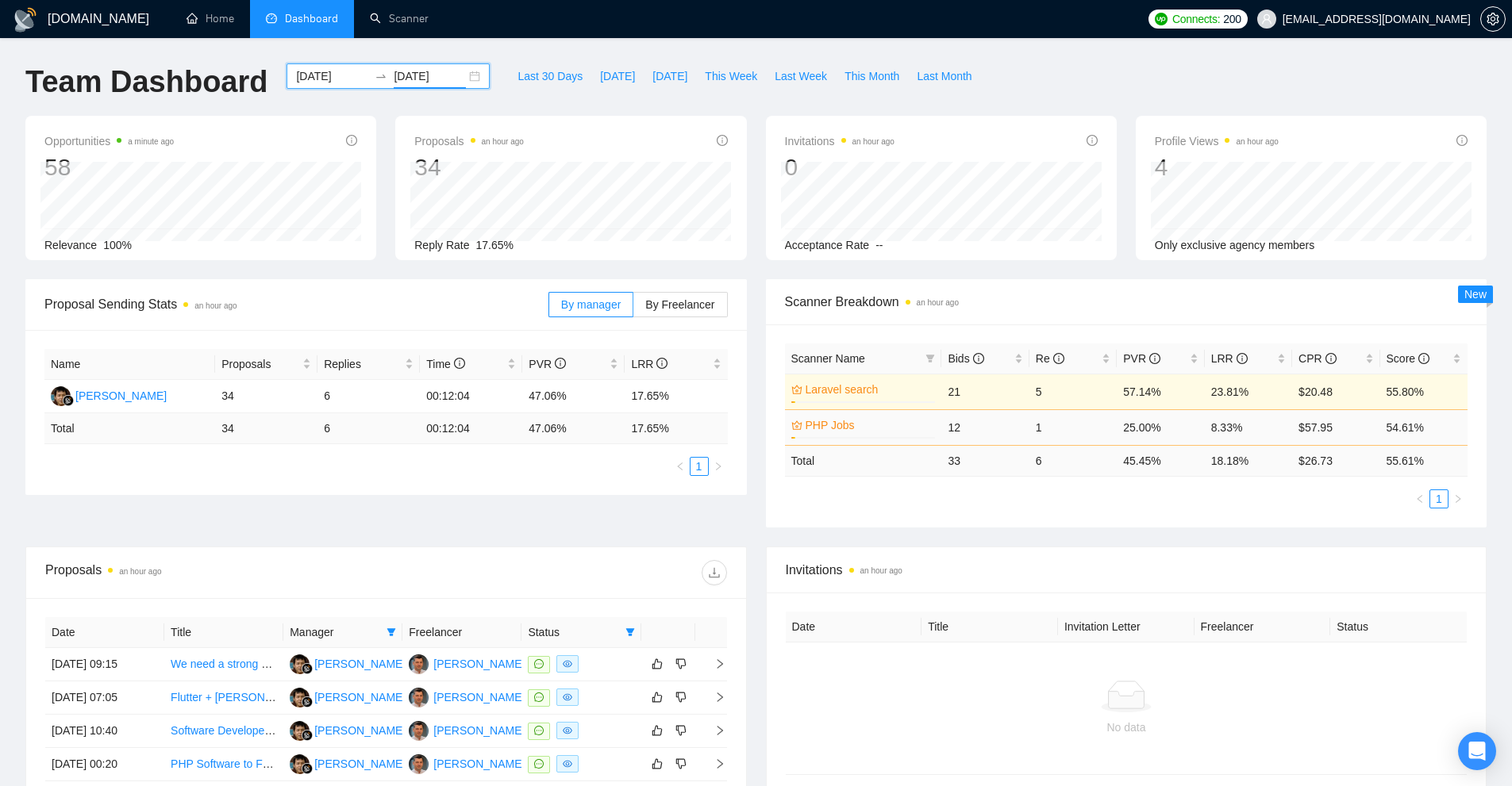
scroll to position [254, 0]
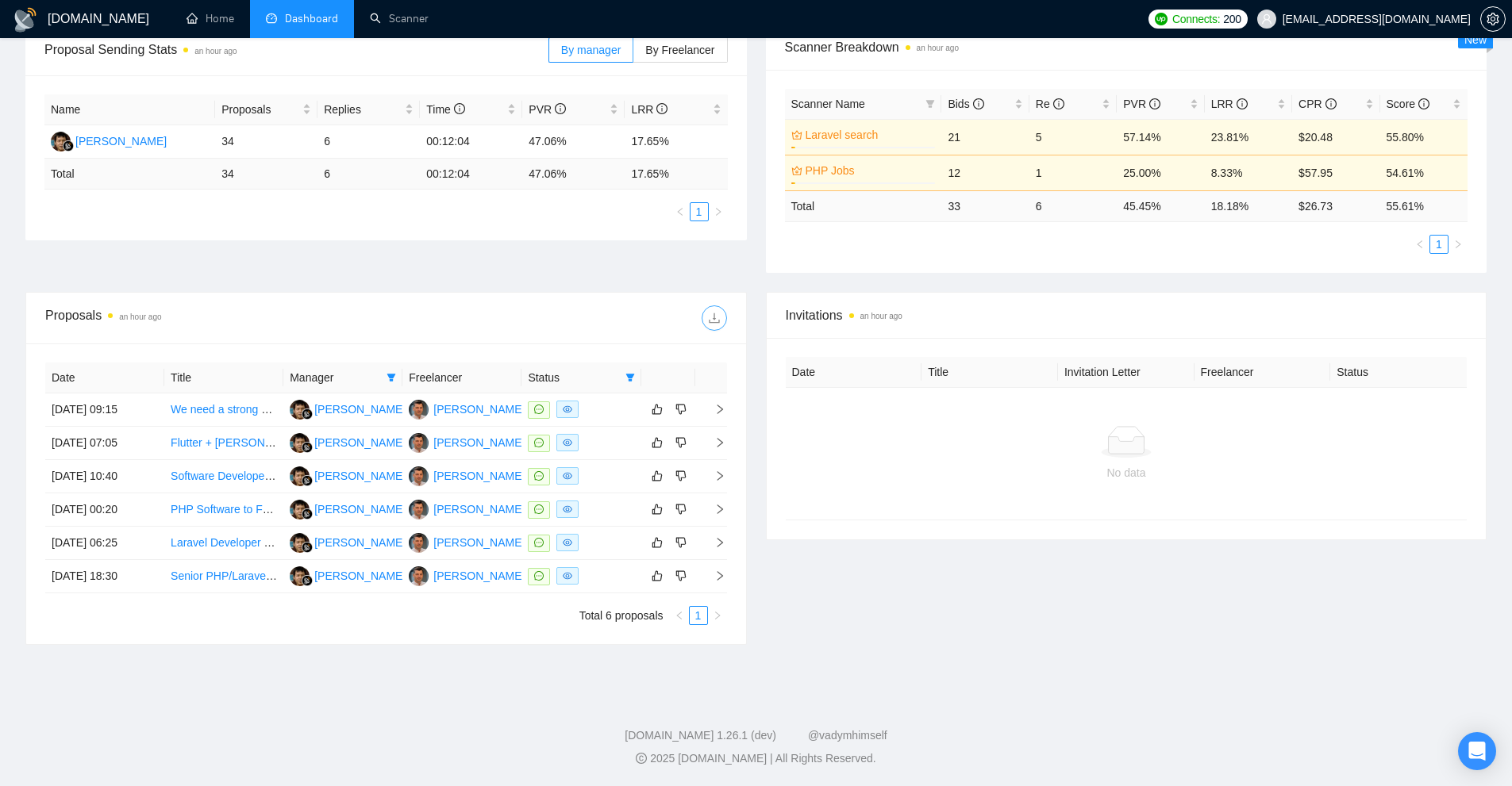
click at [717, 320] on icon "download" at bounding box center [714, 318] width 13 height 13
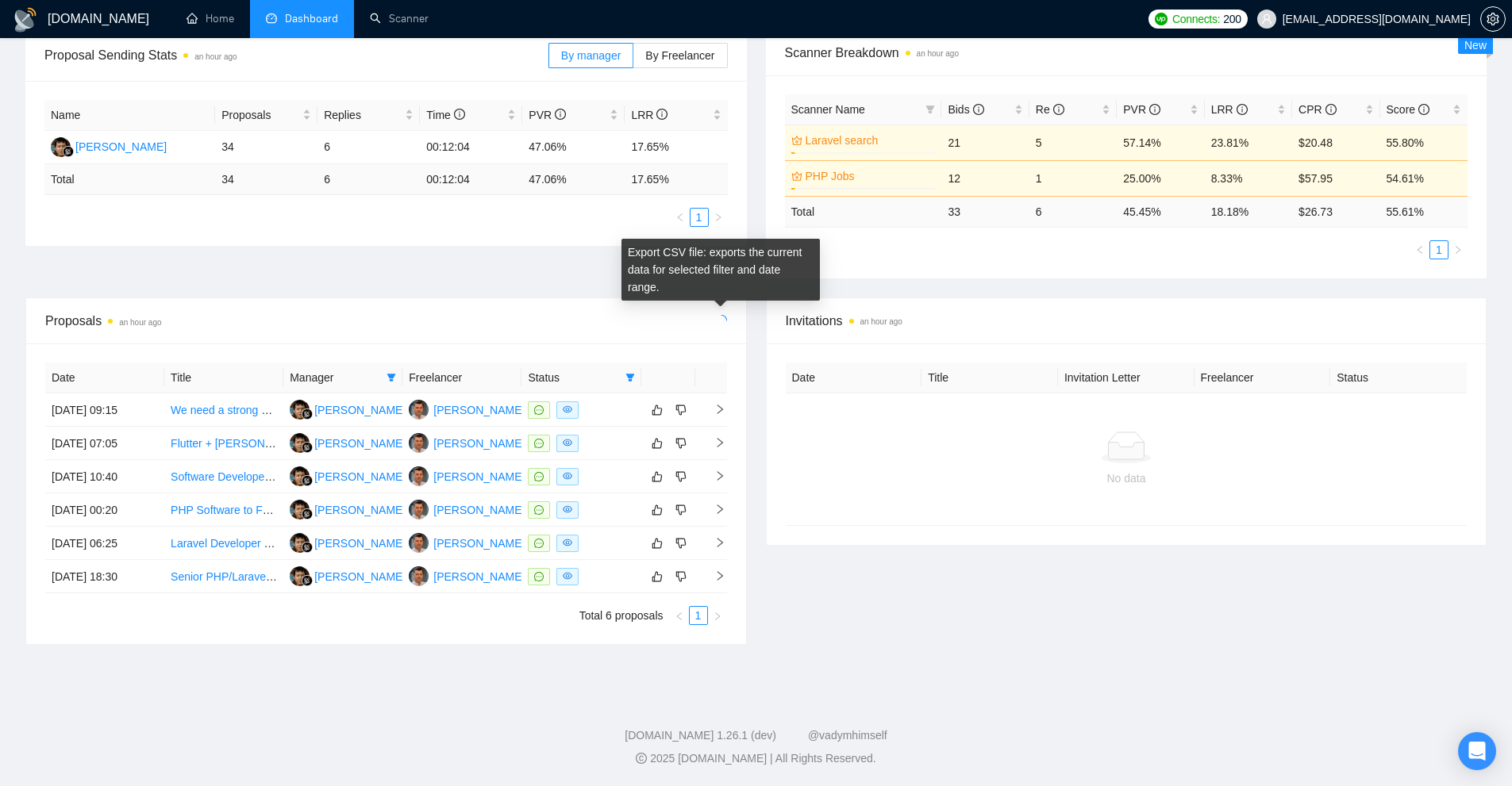
scroll to position [0, 0]
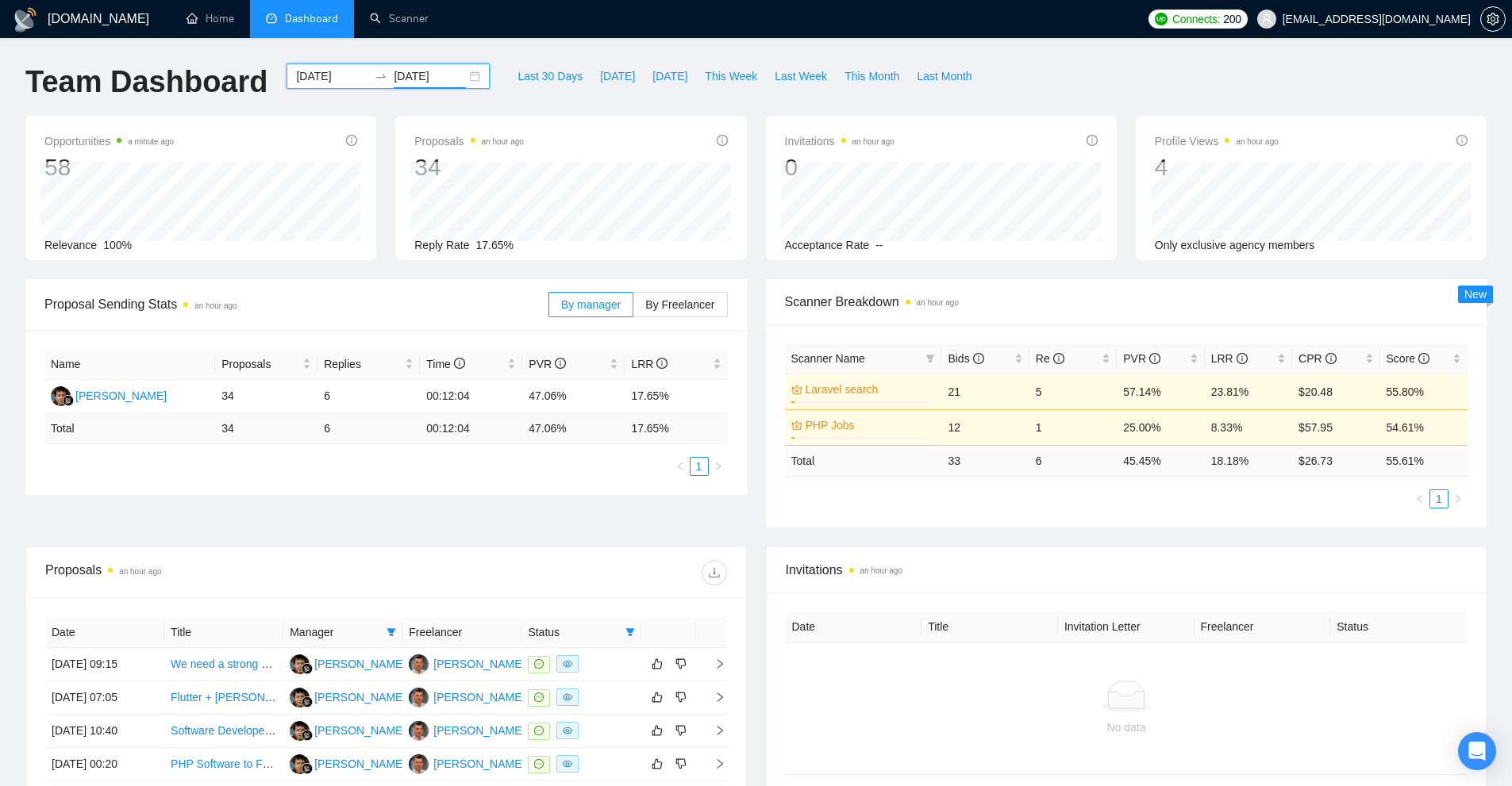
click at [396, 77] on input "[DATE]" at bounding box center [430, 76] width 72 height 18
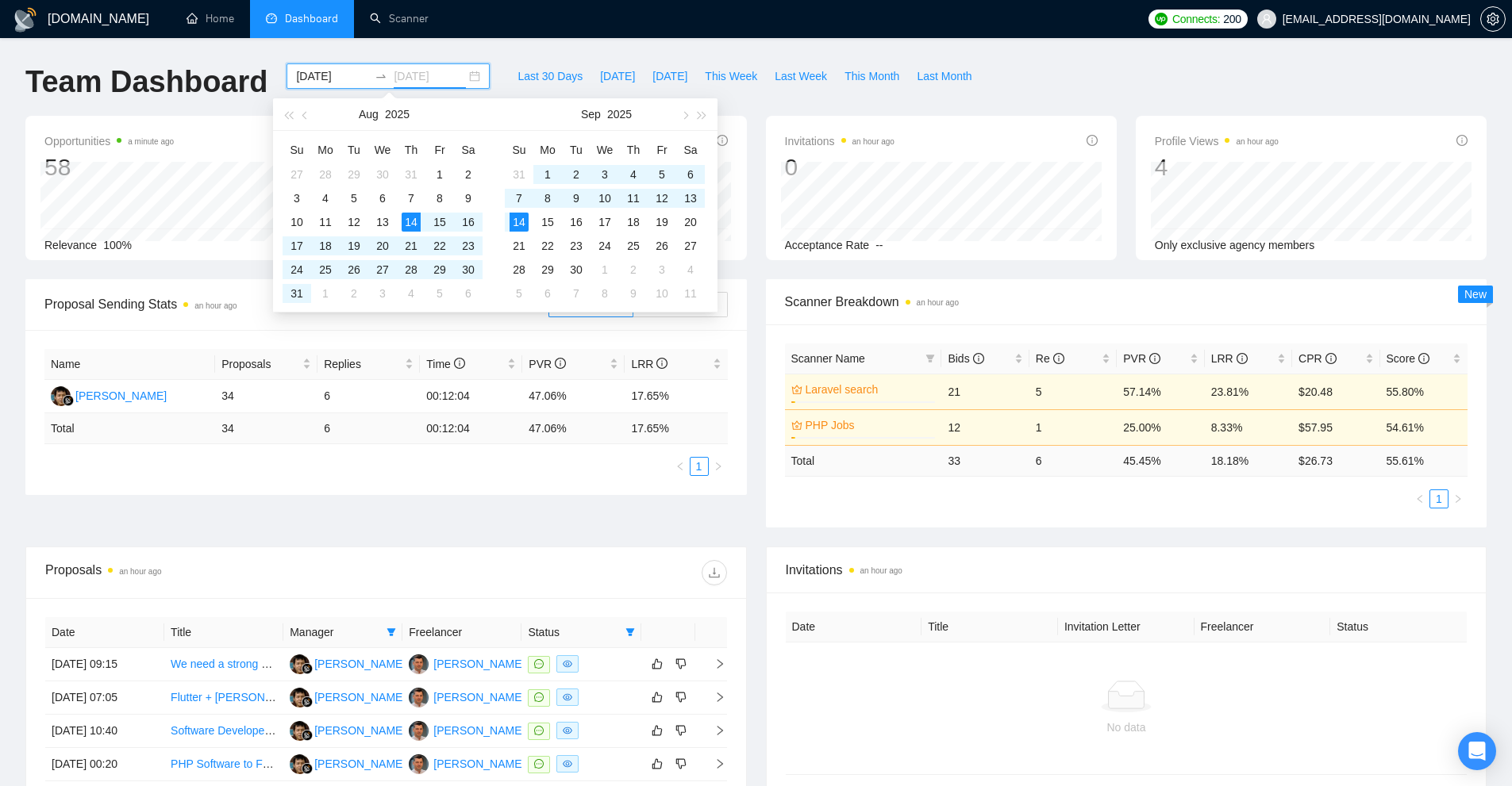
type input "[DATE]"
click at [407, 225] on div "14" at bounding box center [411, 222] width 19 height 19
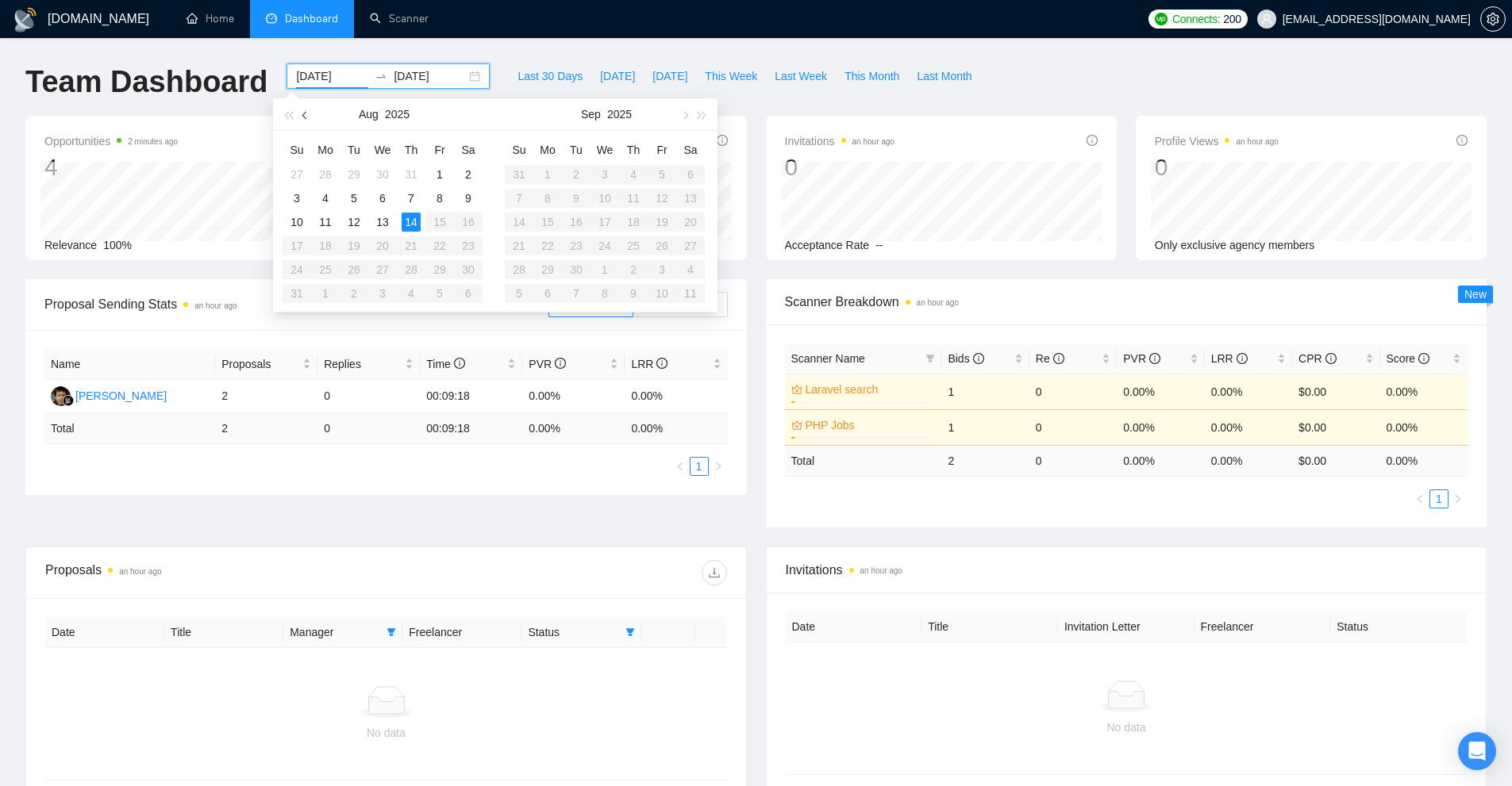
click at [309, 114] on button "button" at bounding box center [306, 114] width 18 height 32
type input "[DATE]"
click at [325, 225] on div "14" at bounding box center [326, 222] width 19 height 19
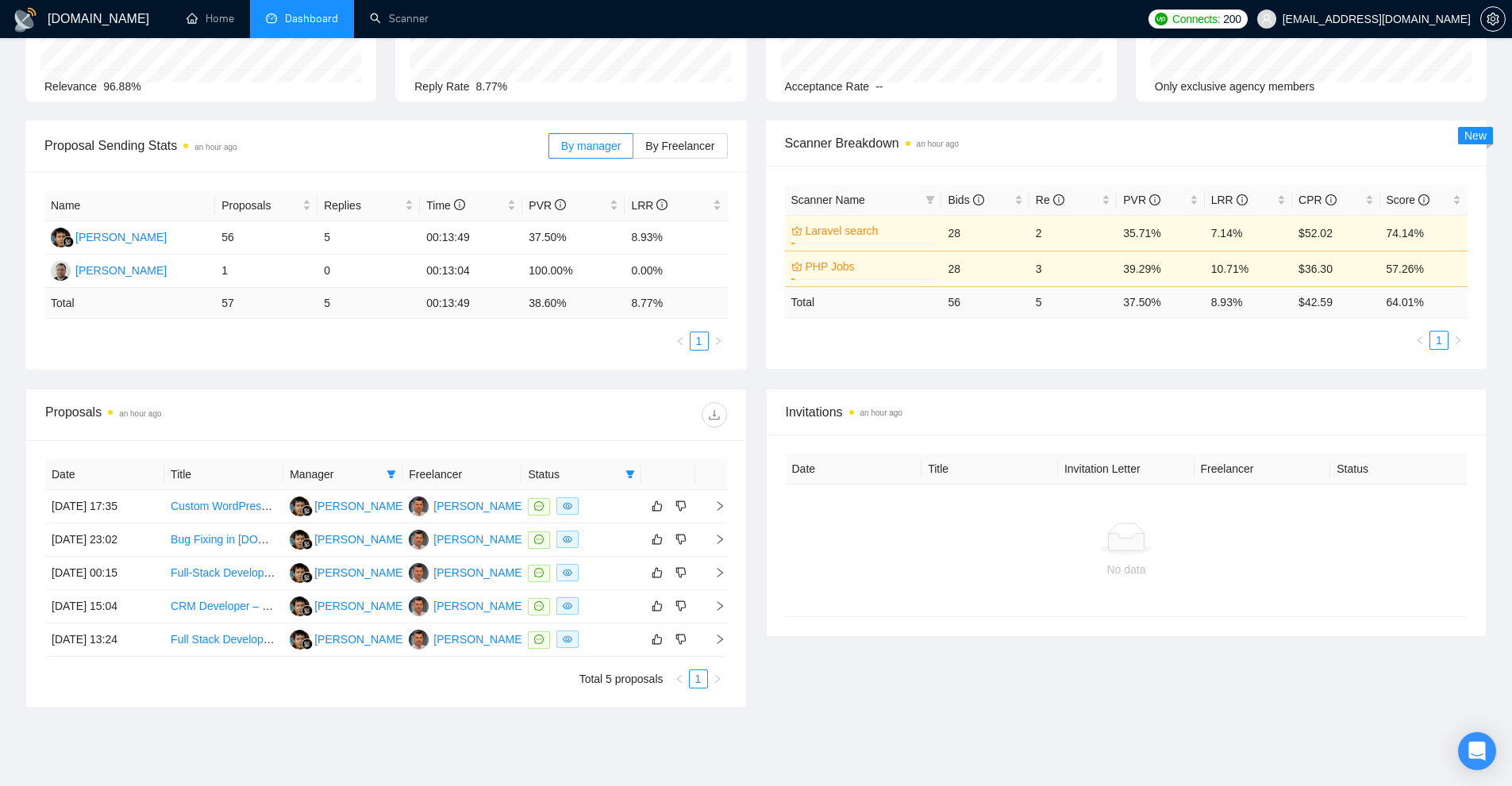
scroll to position [222, 0]
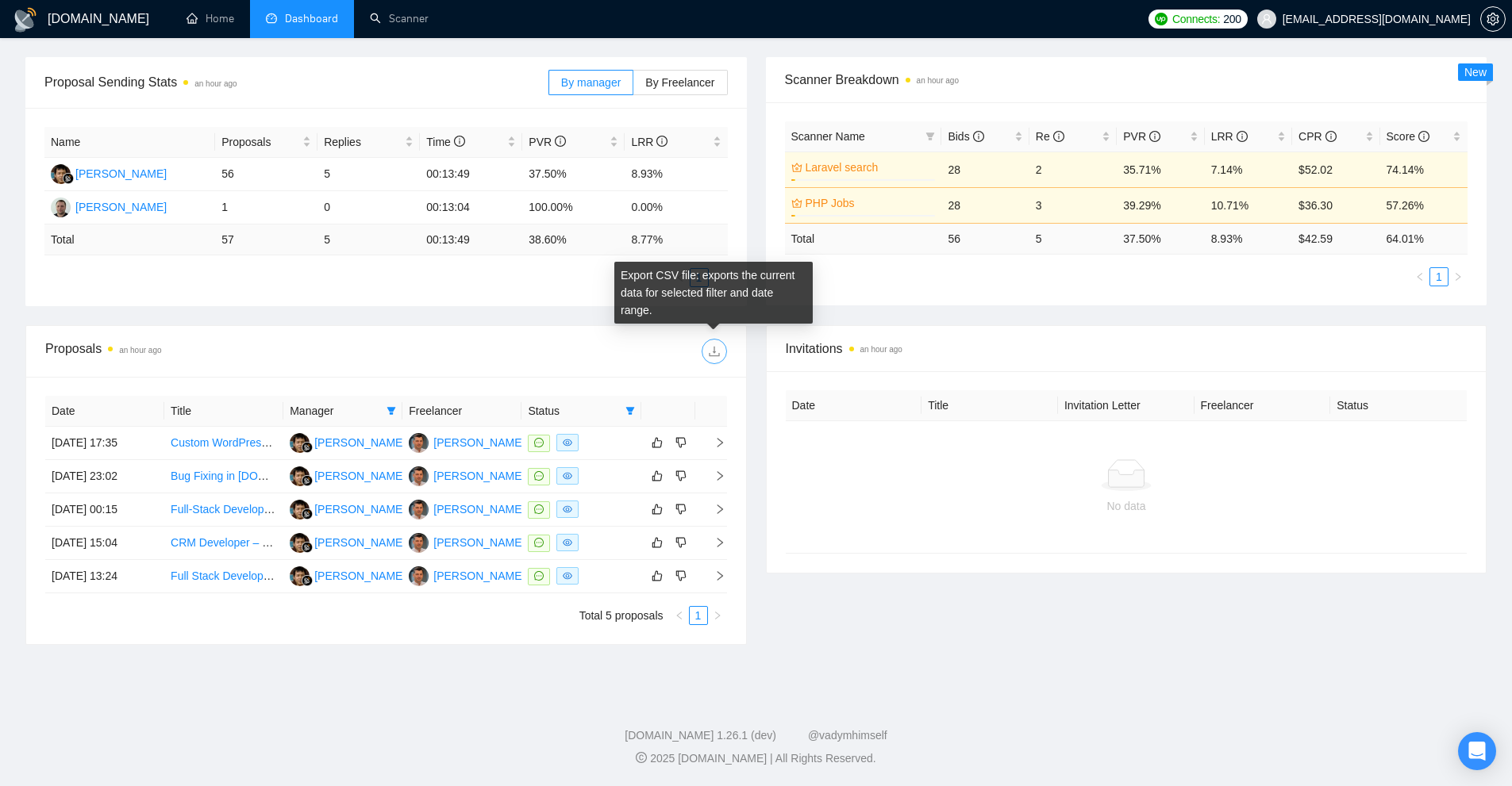
click at [718, 344] on button "button" at bounding box center [714, 352] width 26 height 26
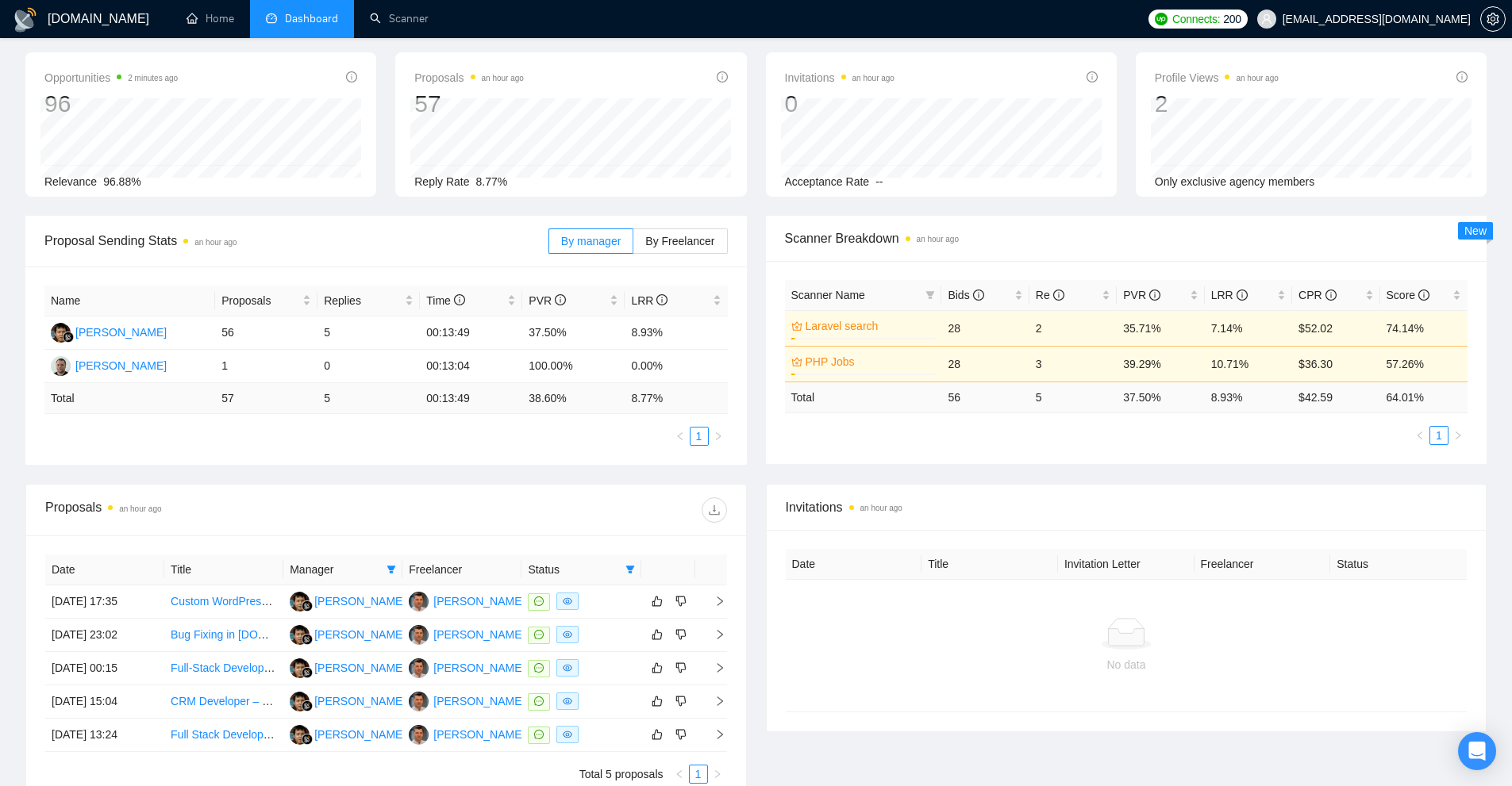
scroll to position [0, 0]
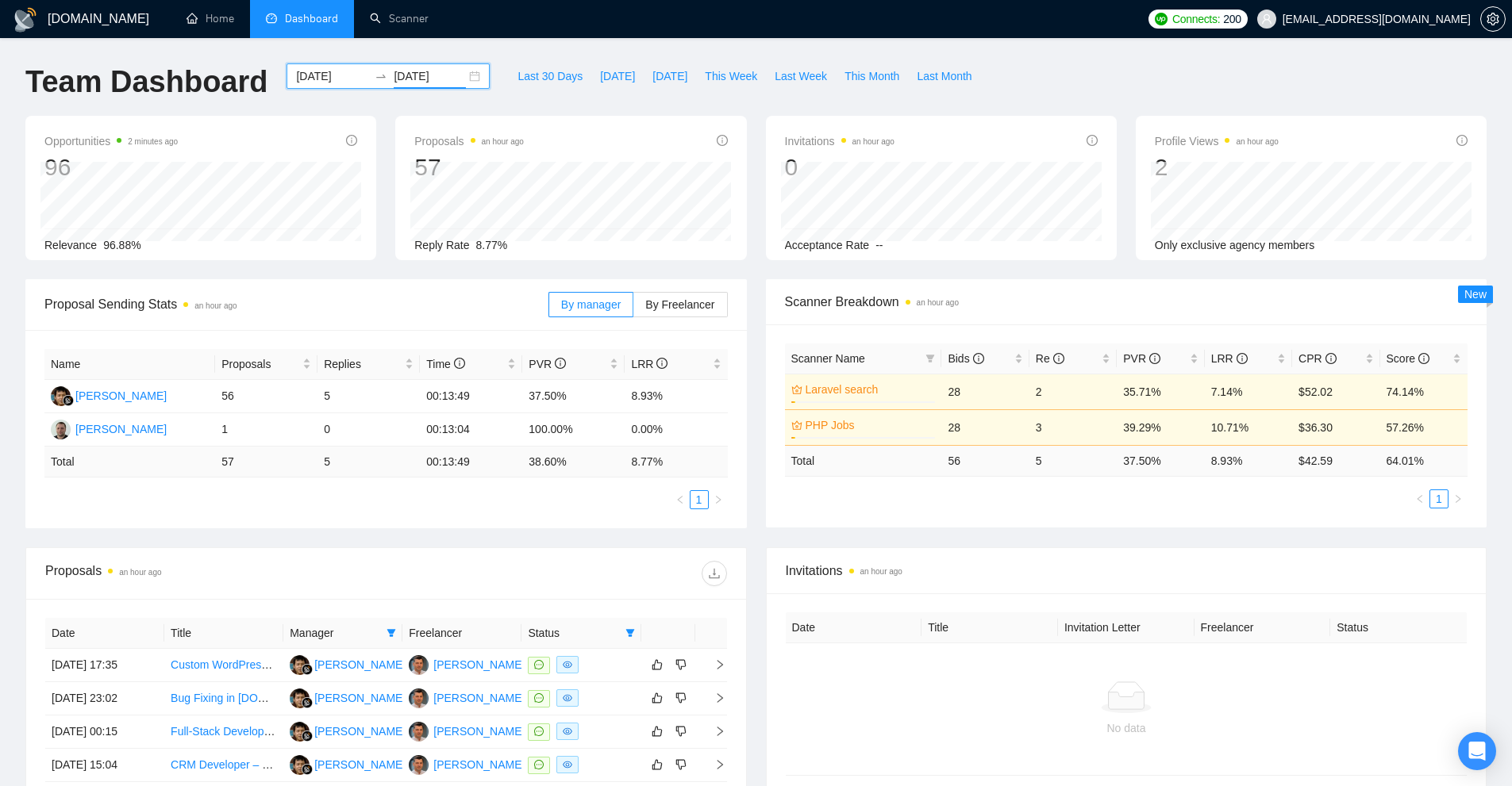
click at [402, 73] on input "[DATE]" at bounding box center [430, 76] width 72 height 18
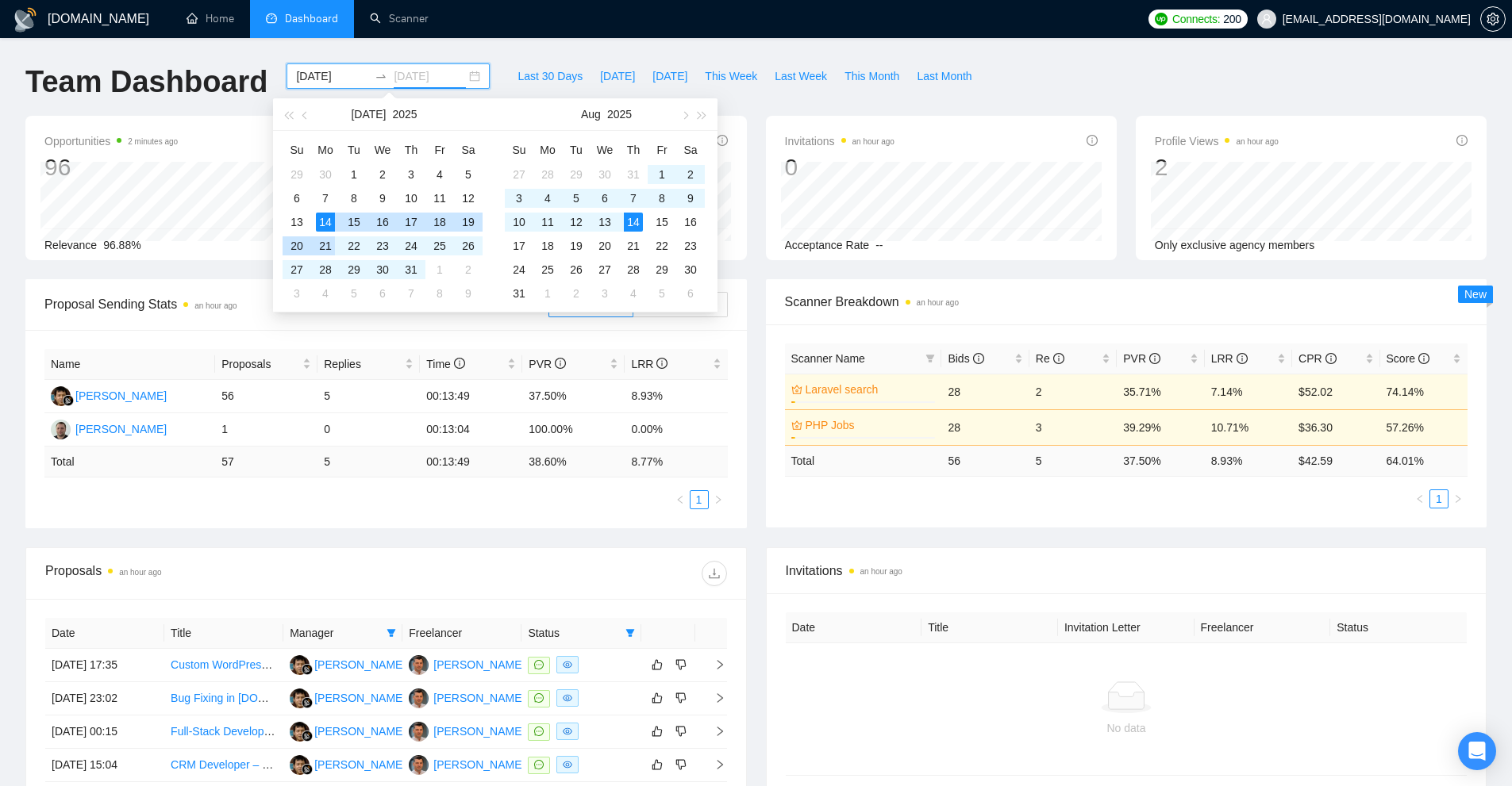
type input "[DATE]"
click at [324, 223] on div "14" at bounding box center [326, 222] width 19 height 19
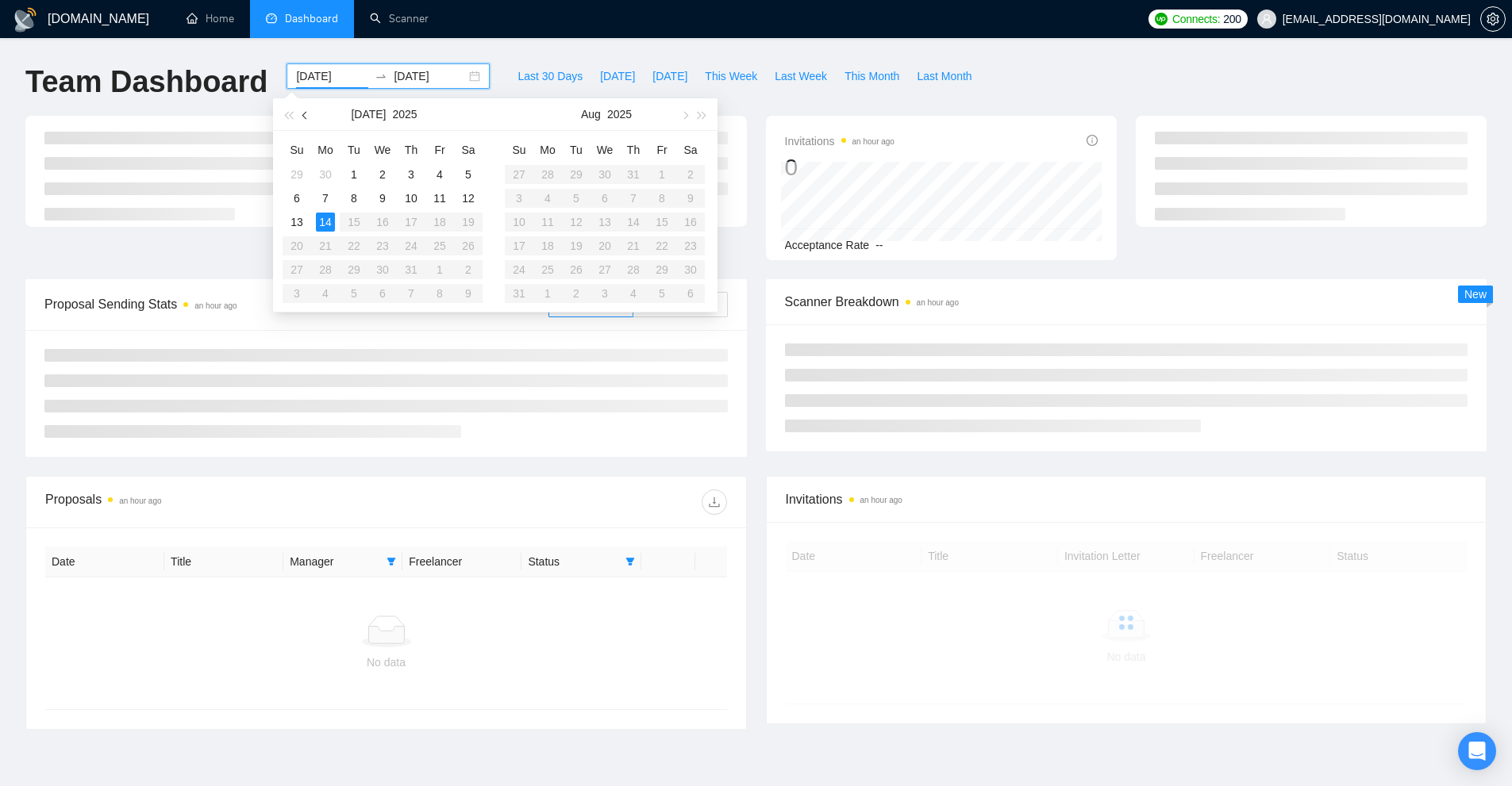
click at [302, 115] on span "button" at bounding box center [306, 115] width 8 height 8
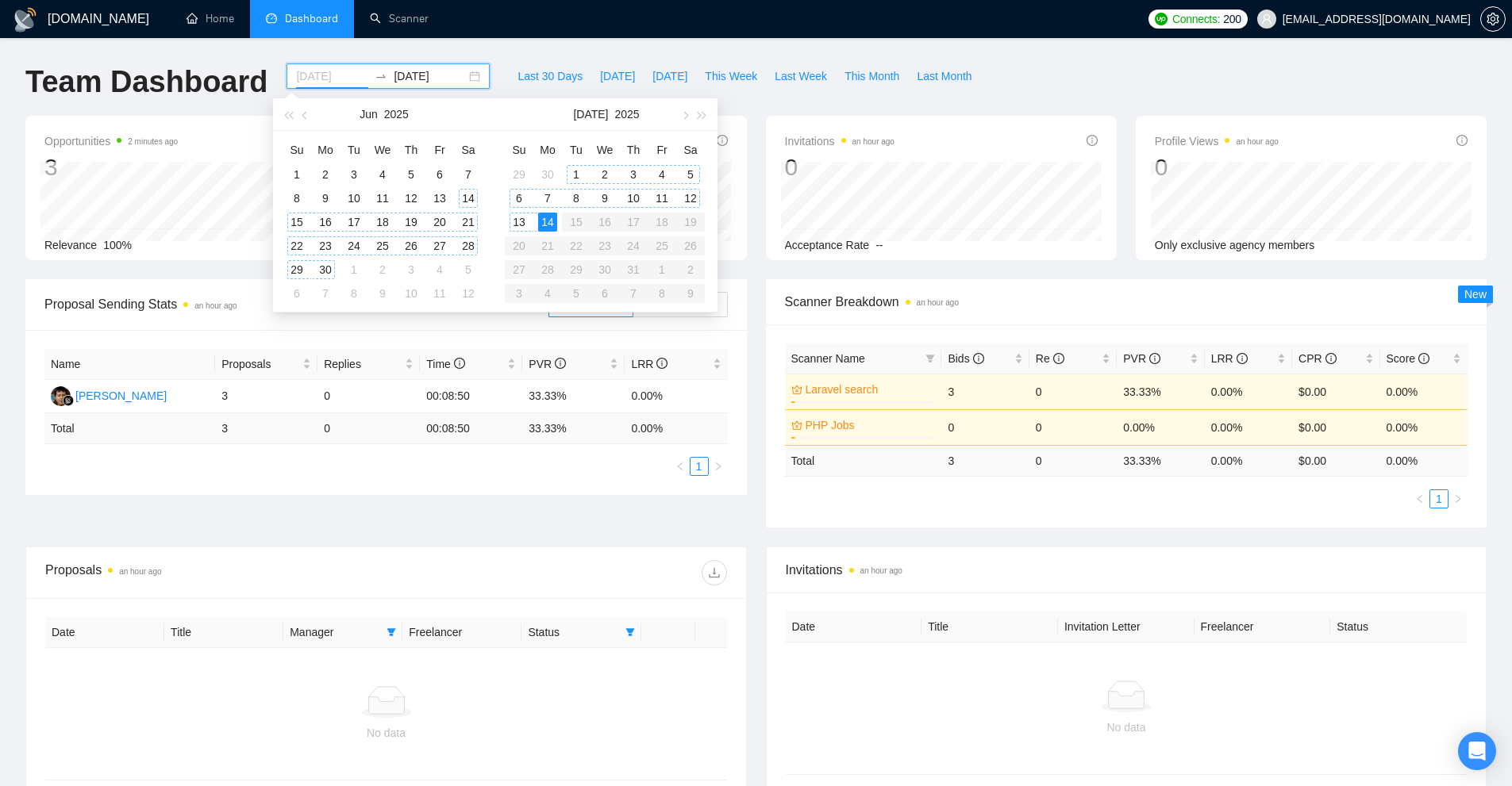
click at [465, 197] on div "14" at bounding box center [468, 198] width 19 height 19
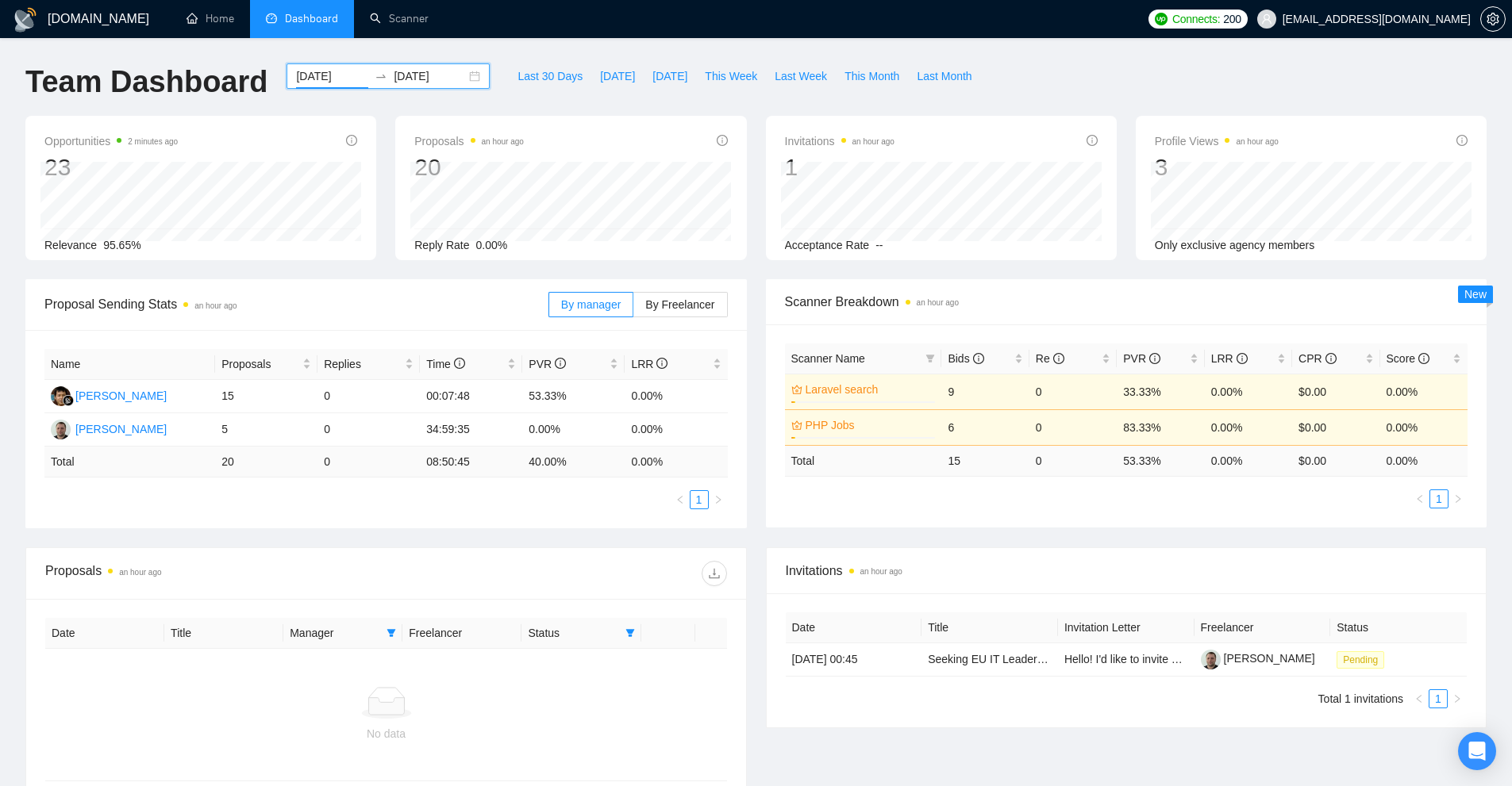
scroll to position [156, 0]
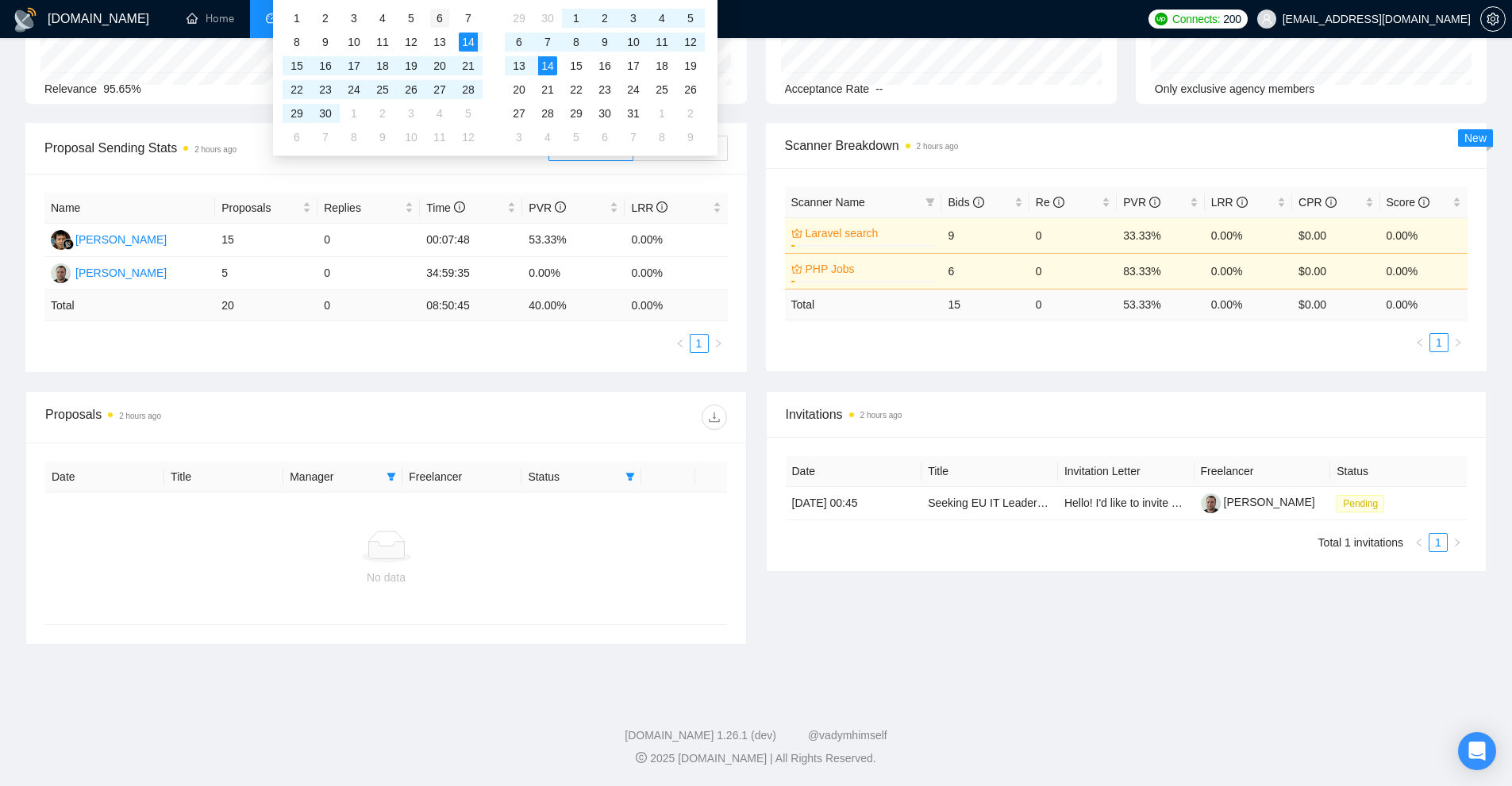
type input "[DATE]"
